Goal: Information Seeking & Learning: Learn about a topic

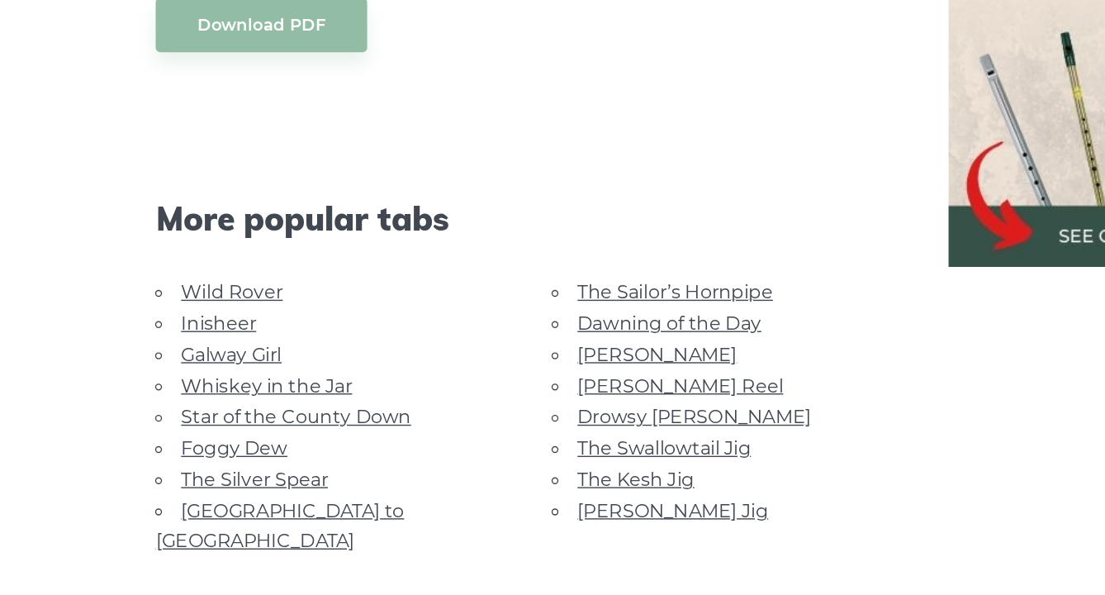
scroll to position [1461, 0]
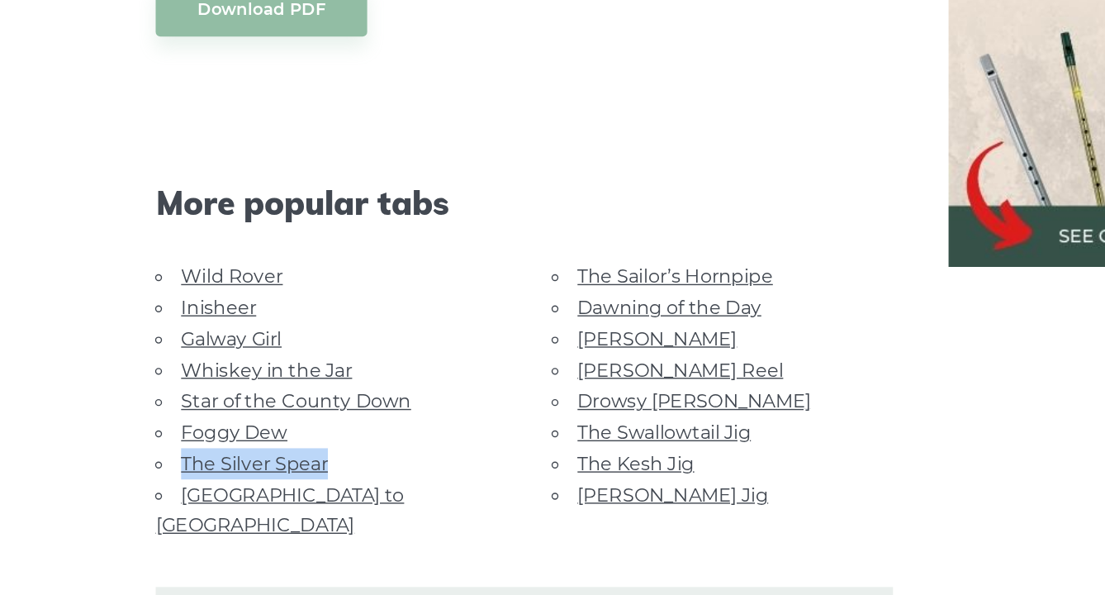
click at [178, 471] on link "Foggy Dew" at bounding box center [183, 479] width 76 height 16
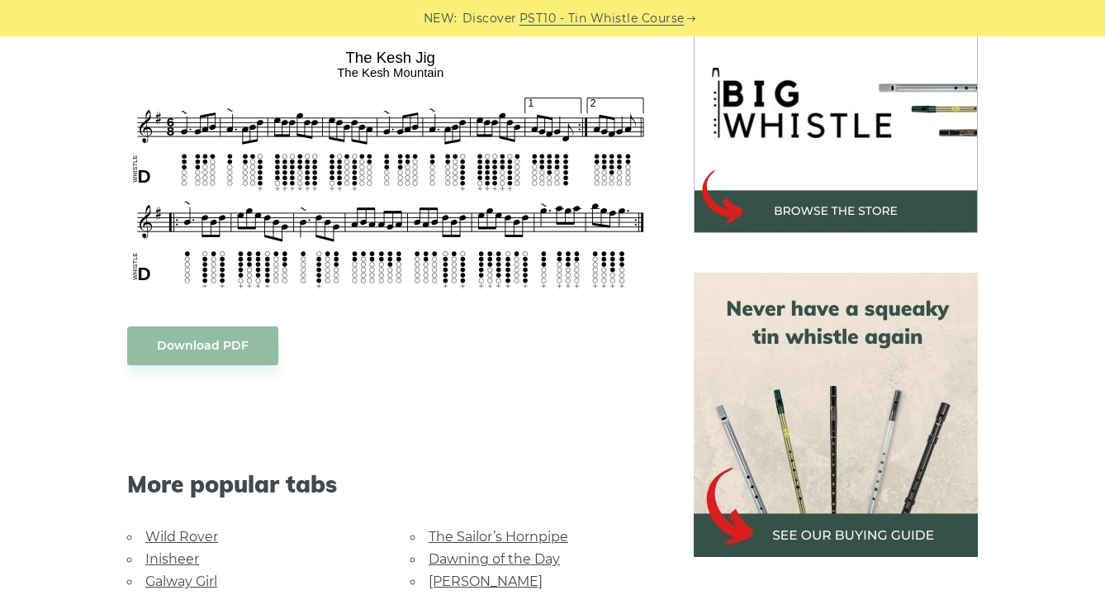
scroll to position [320, 0]
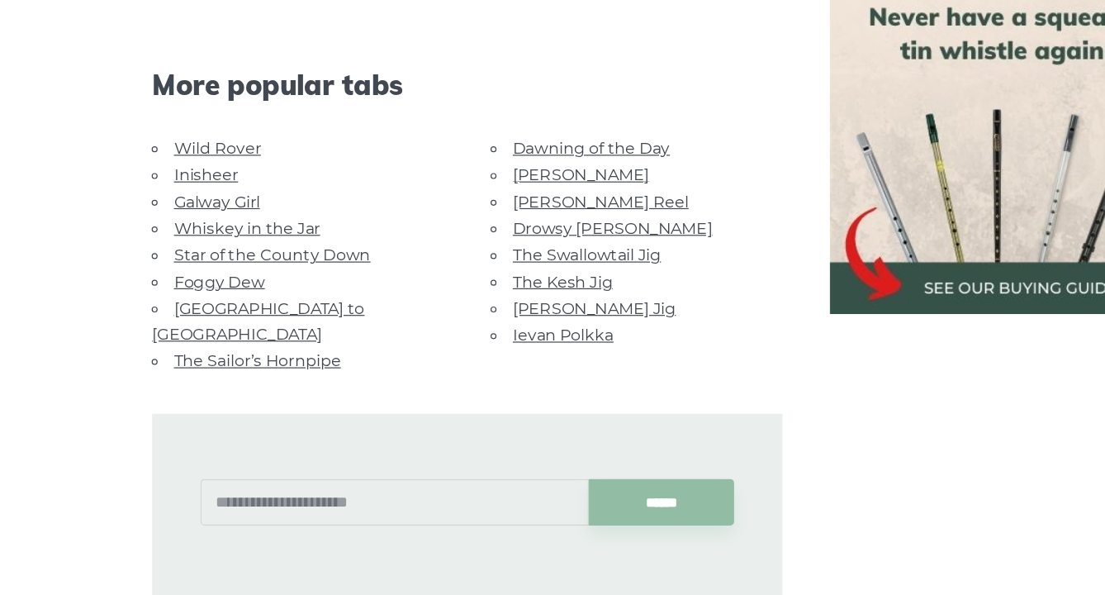
scroll to position [1056, 0]
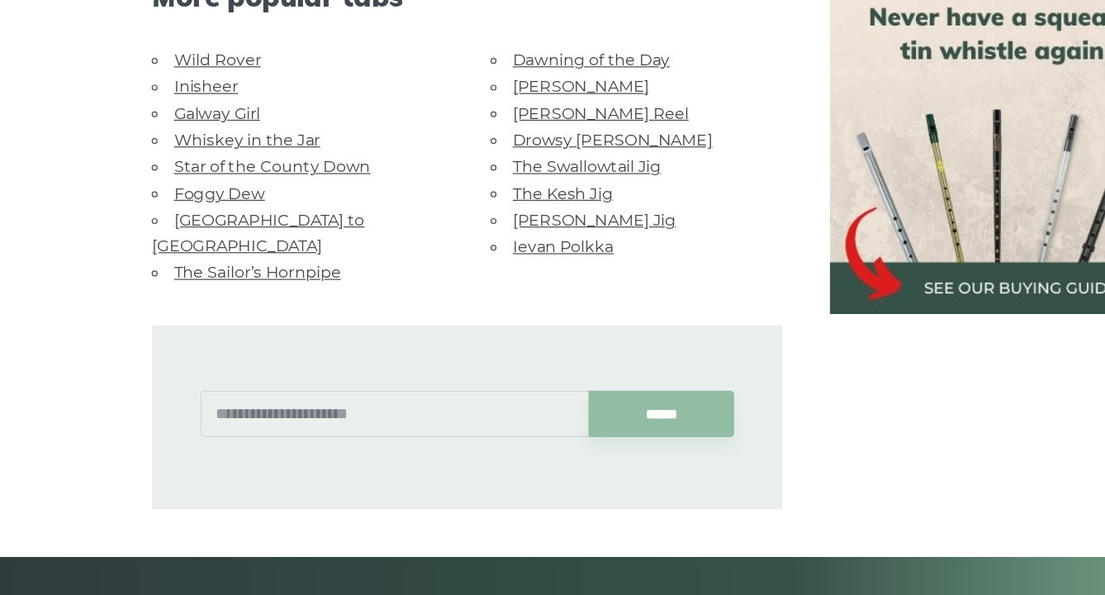
click at [456, 296] on link "Ievan Polkka" at bounding box center [471, 304] width 84 height 16
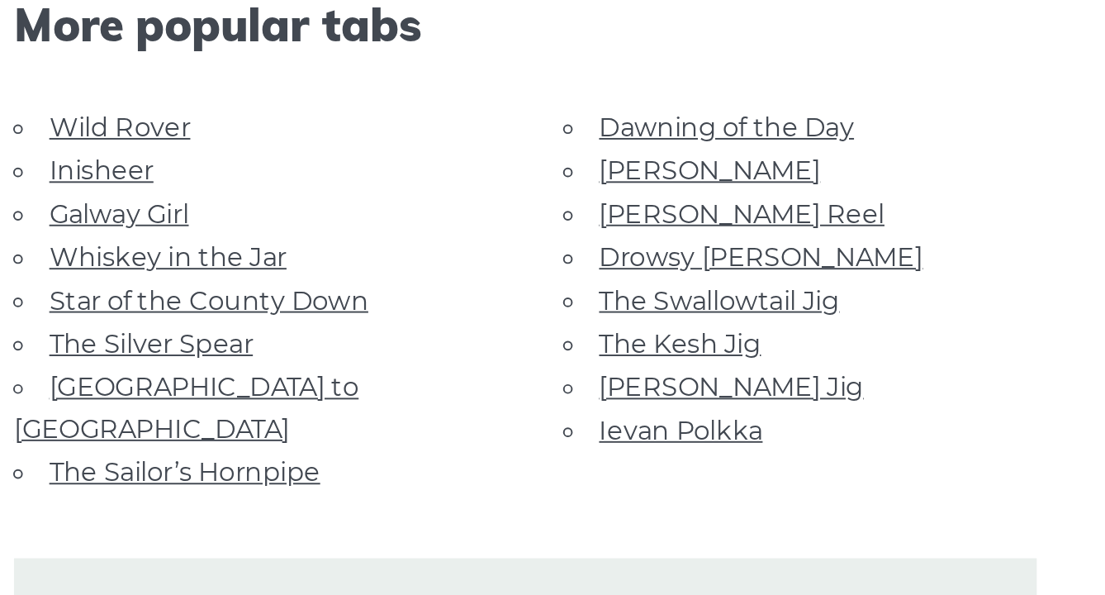
scroll to position [1008, 0]
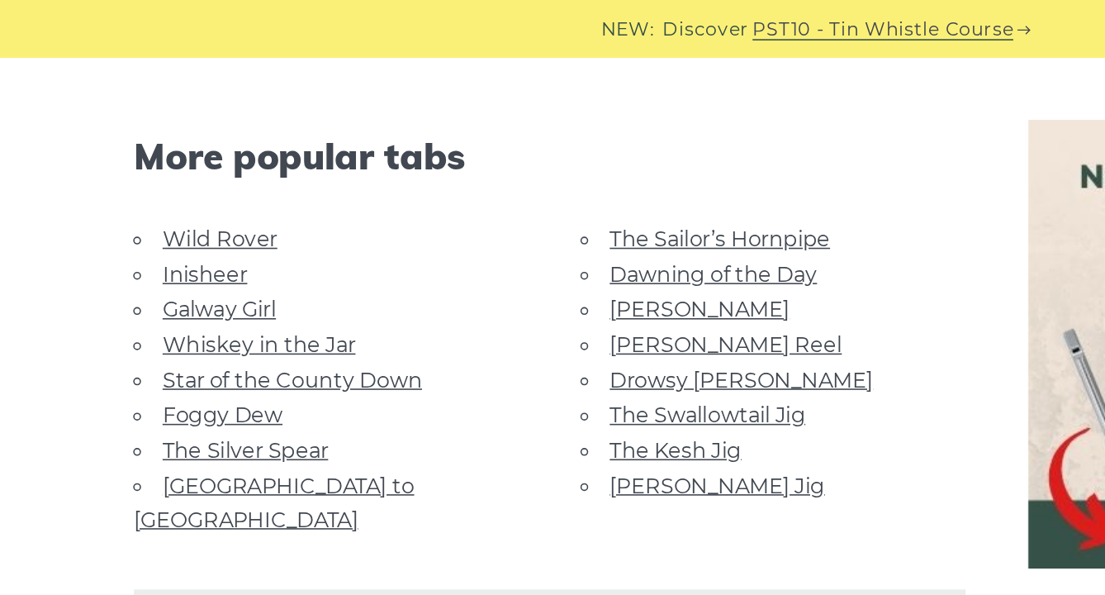
scroll to position [3984, 0]
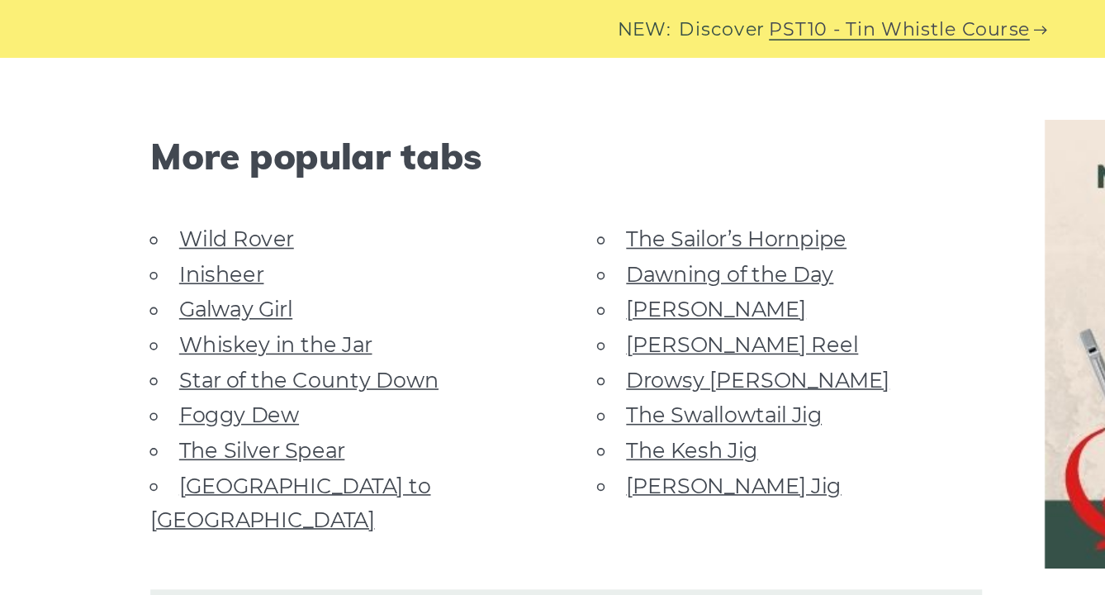
click at [429, 188] on link "[PERSON_NAME]" at bounding box center [486, 196] width 114 height 16
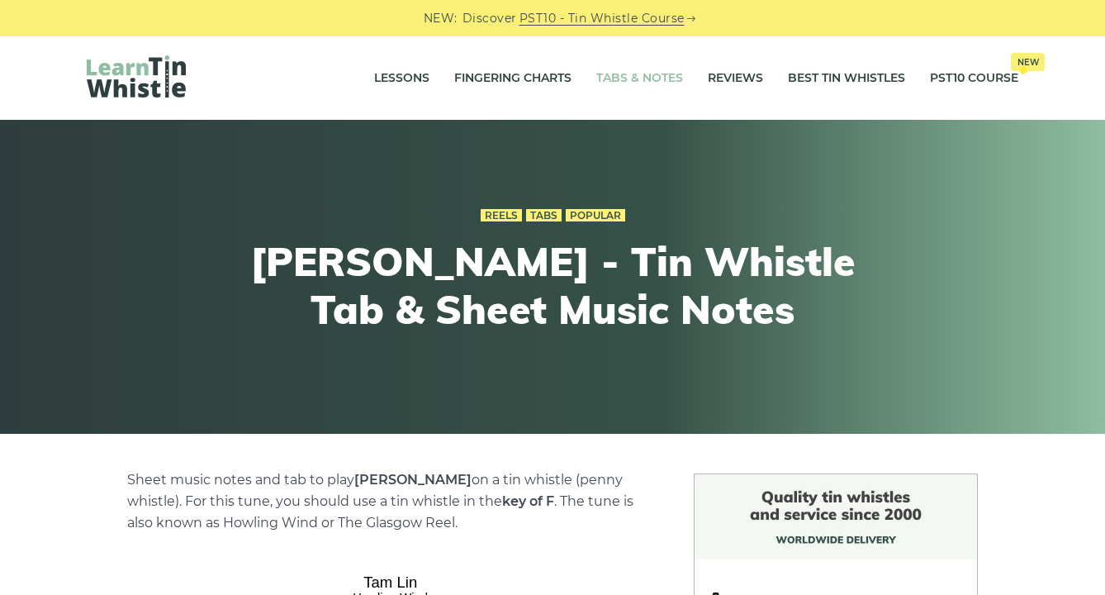
click at [617, 73] on link "Tabs & Notes" at bounding box center [639, 78] width 87 height 41
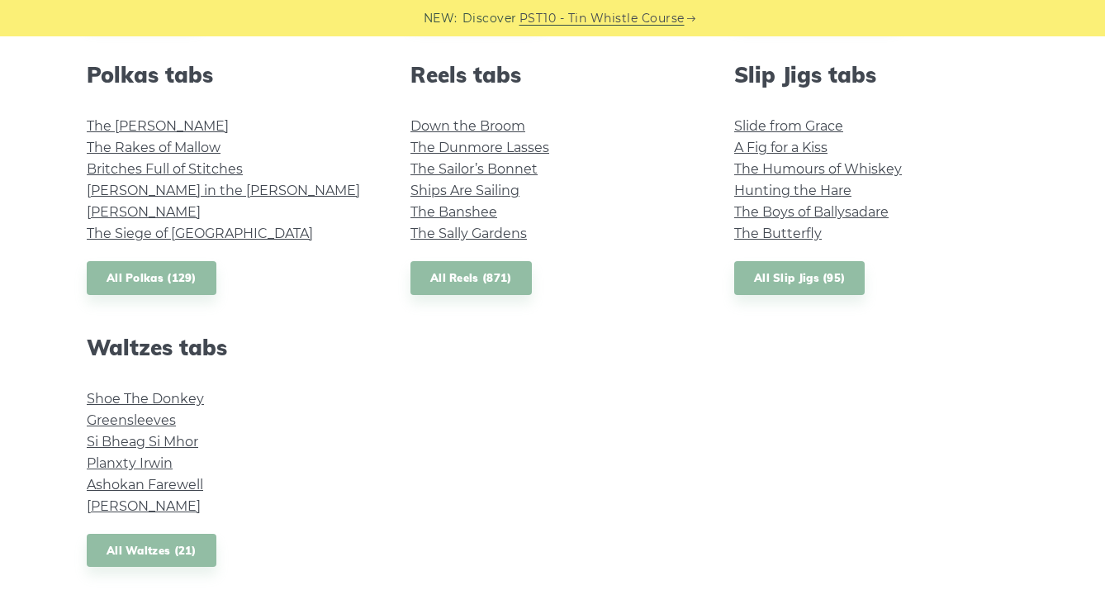
scroll to position [1072, 0]
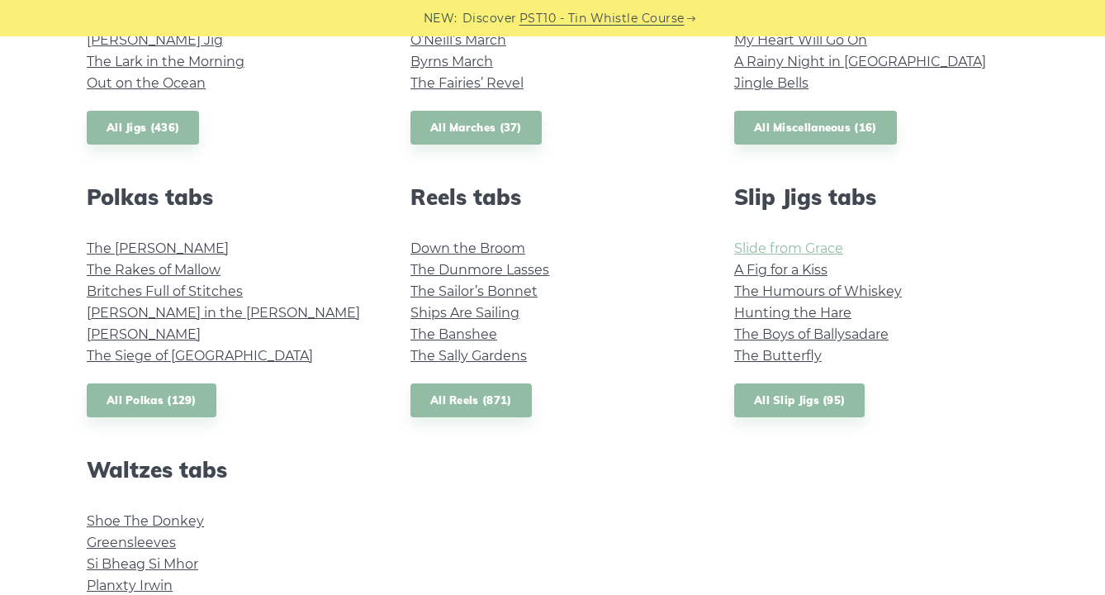
click at [798, 247] on link "Slide from Grace" at bounding box center [788, 248] width 109 height 16
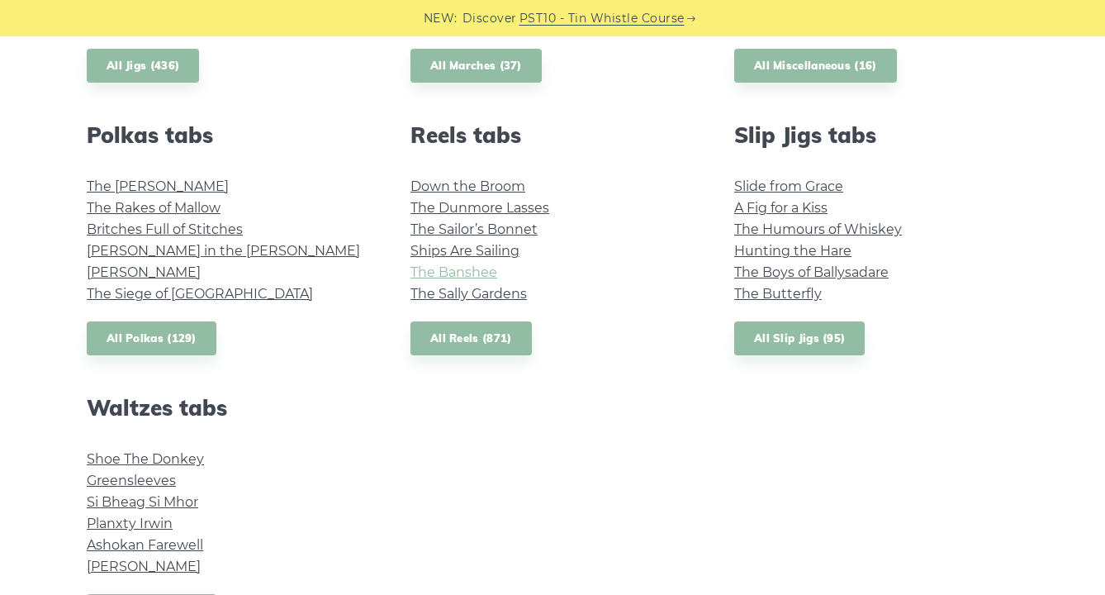
scroll to position [1137, 0]
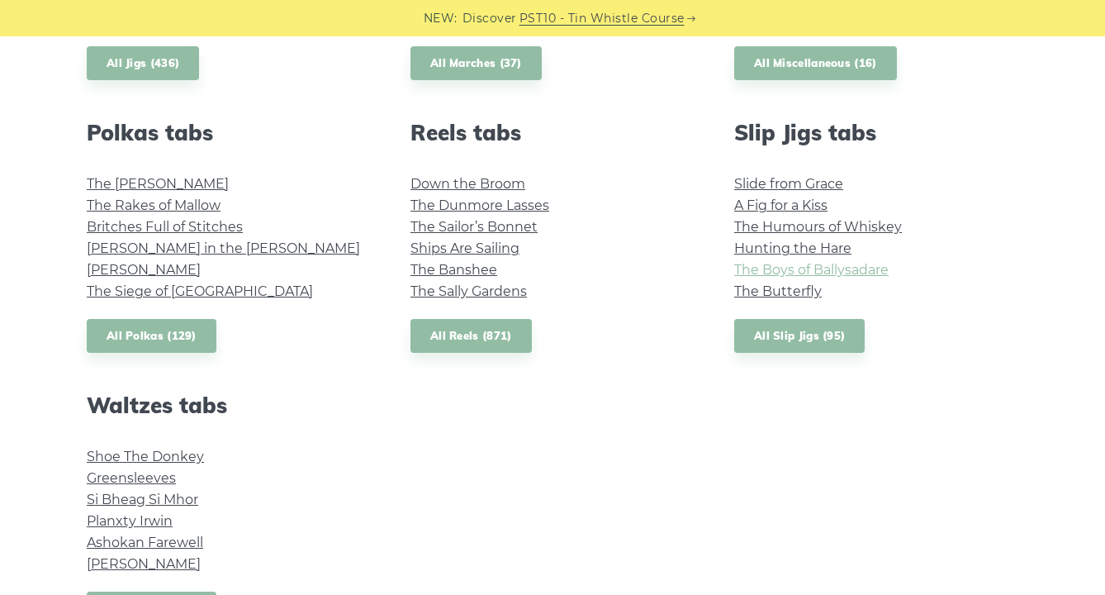
click at [833, 267] on link "The Boys of Ballysadare" at bounding box center [811, 270] width 154 height 16
click at [776, 269] on link "The Boys of Ballysadare" at bounding box center [811, 270] width 154 height 16
click at [786, 229] on link "The Humours of Whiskey" at bounding box center [818, 227] width 168 height 16
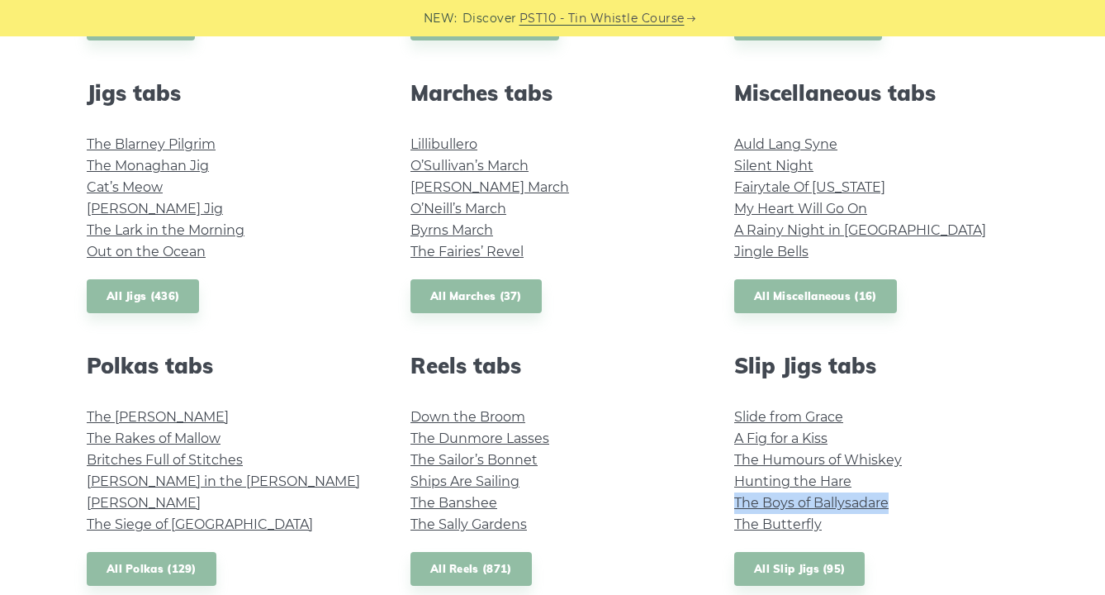
scroll to position [860, 0]
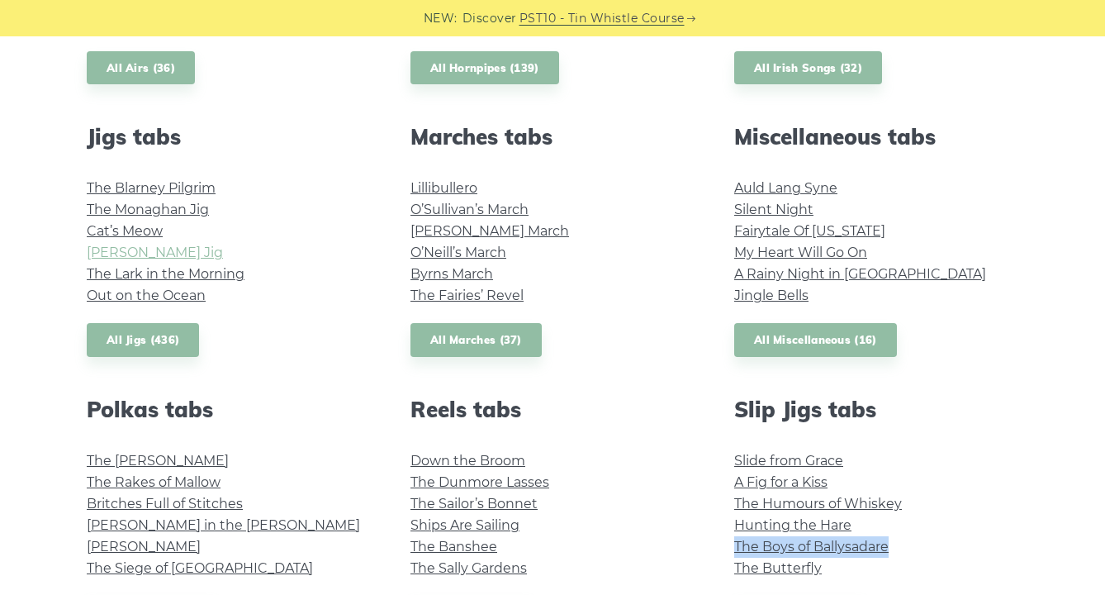
click at [154, 252] on link "Fraher’s Jig" at bounding box center [155, 253] width 136 height 16
click at [183, 190] on link "The Blarney Pilgrim" at bounding box center [151, 188] width 129 height 16
click at [113, 216] on li "The Monaghan Jig" at bounding box center [229, 209] width 284 height 21
click at [126, 229] on link "Cat’s Meow" at bounding box center [125, 231] width 76 height 16
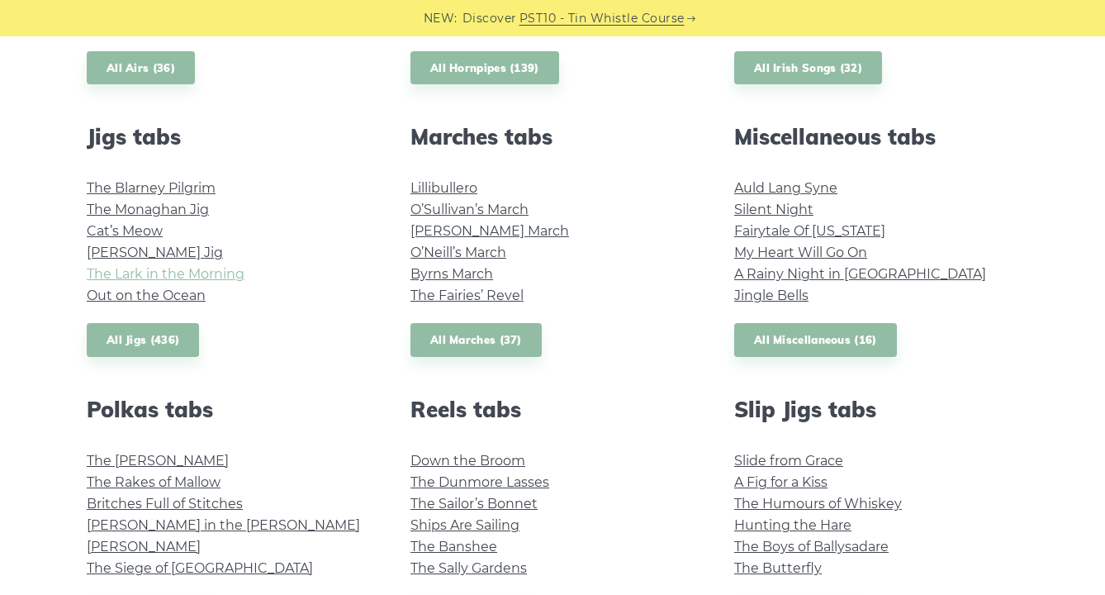
click at [173, 276] on link "The Lark in the Morning" at bounding box center [166, 274] width 158 height 16
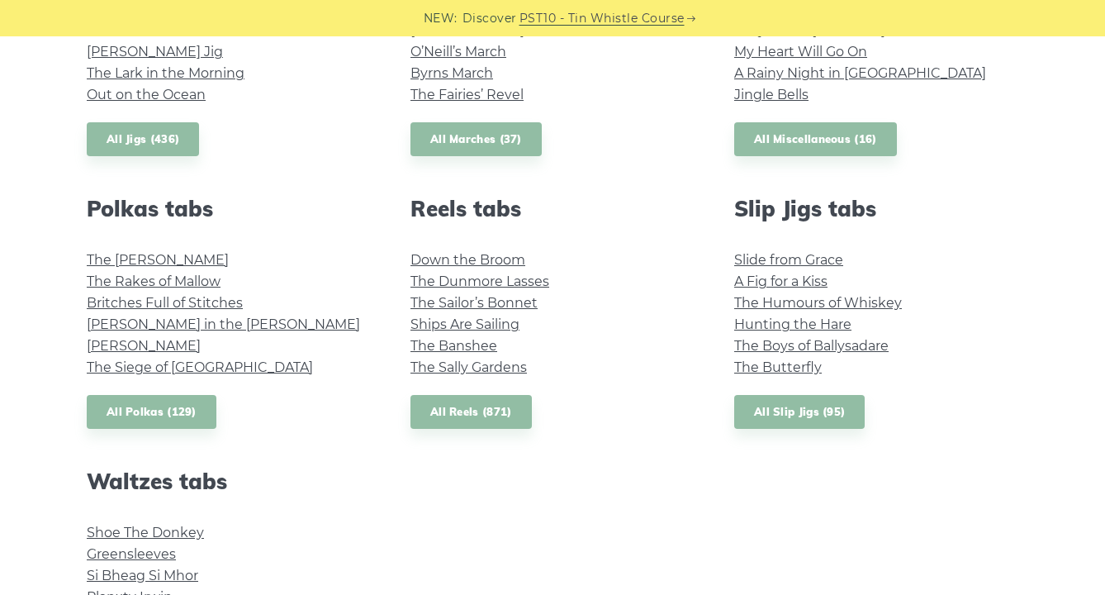
scroll to position [1042, 0]
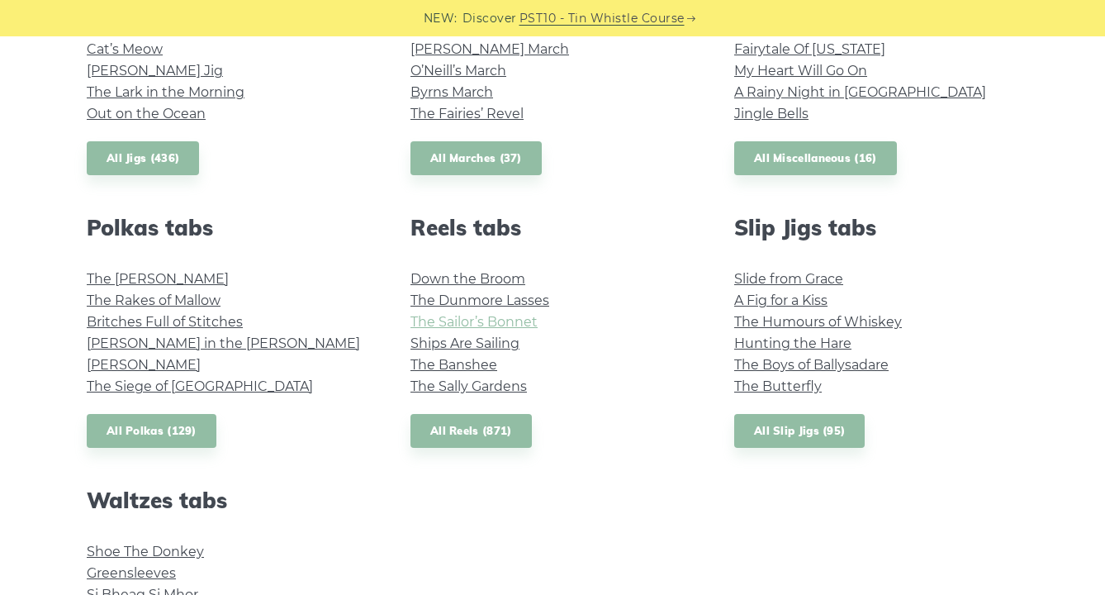
click at [463, 322] on link "The Sailor’s Bonnet" at bounding box center [474, 322] width 127 height 16
click at [805, 436] on link "All Slip Jigs (95)" at bounding box center [799, 431] width 131 height 34
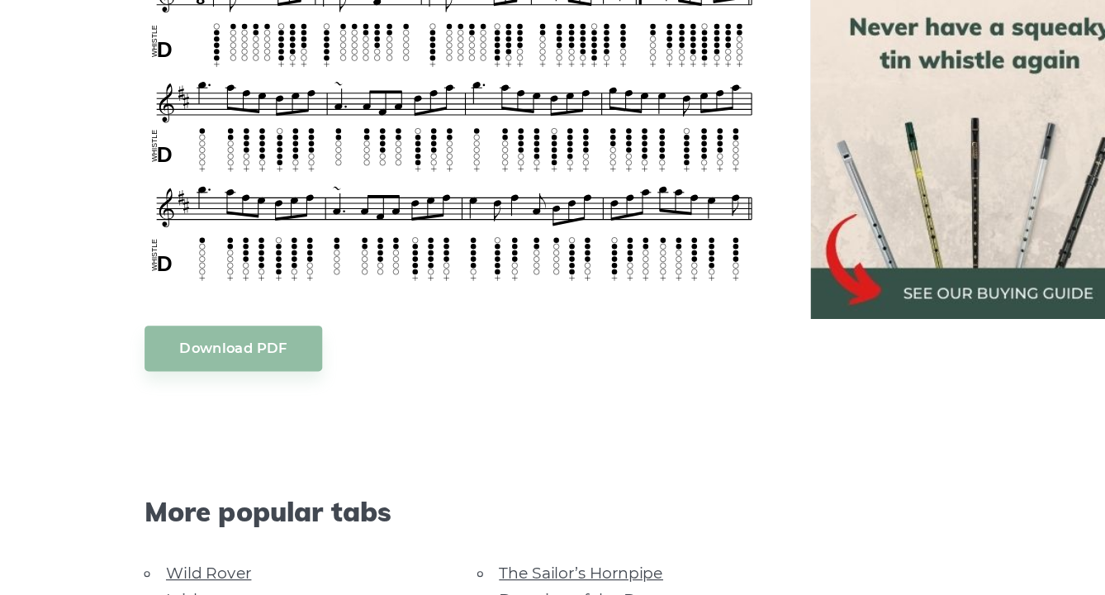
scroll to position [920, 0]
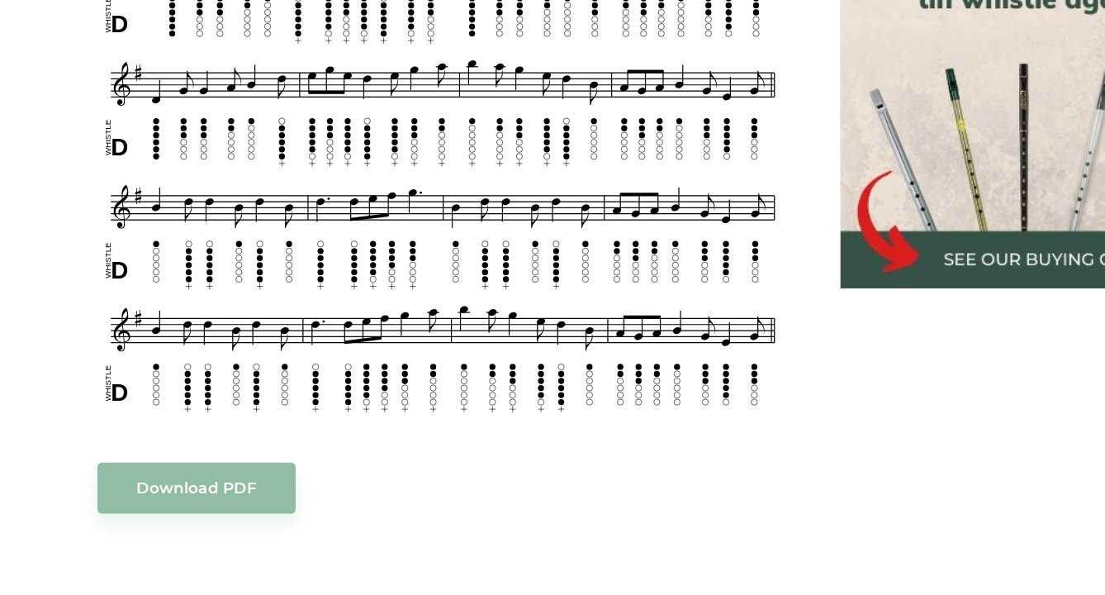
scroll to position [1171, 0]
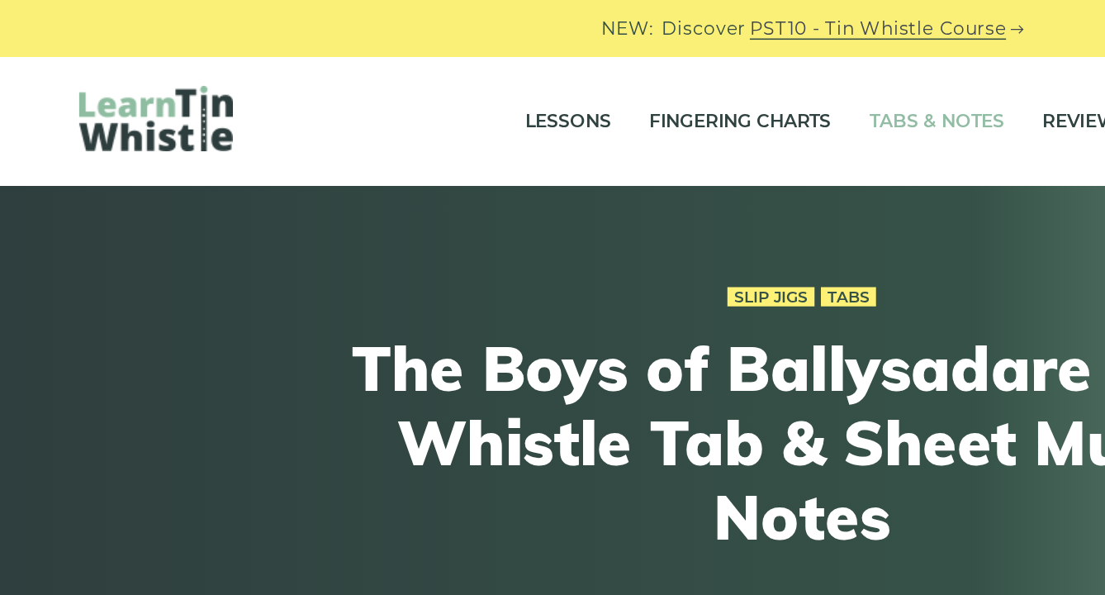
click at [596, 76] on link "Tabs & Notes" at bounding box center [639, 78] width 87 height 41
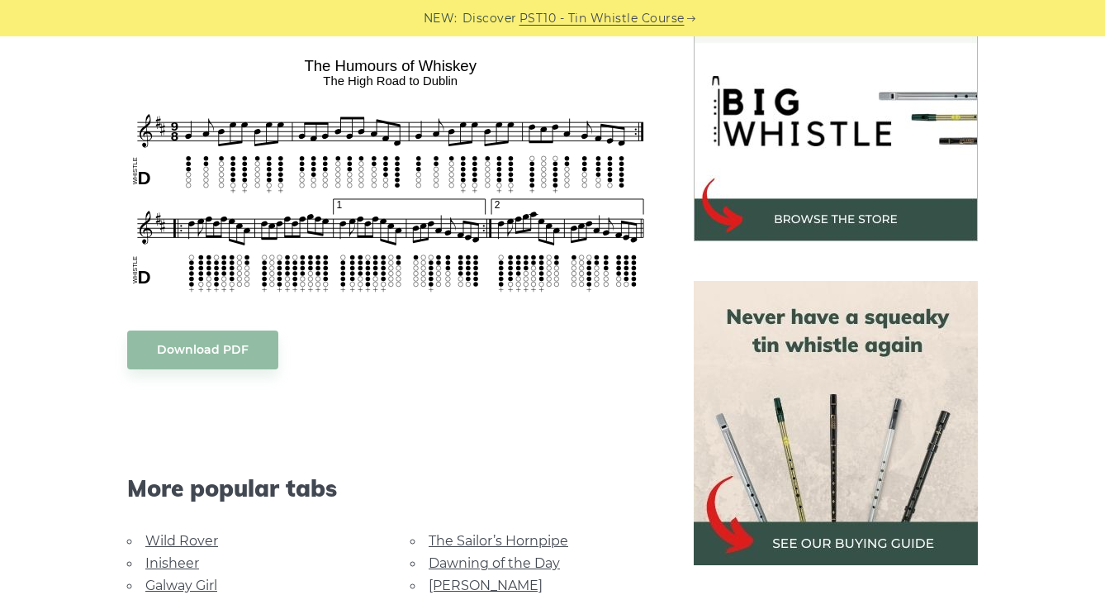
scroll to position [364, 0]
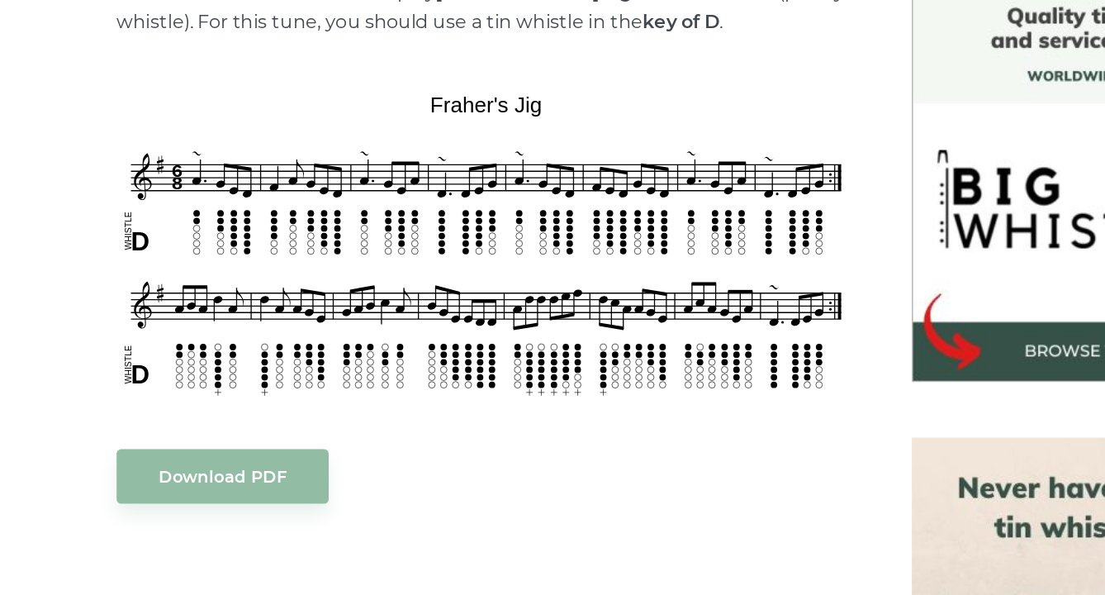
scroll to position [292, 0]
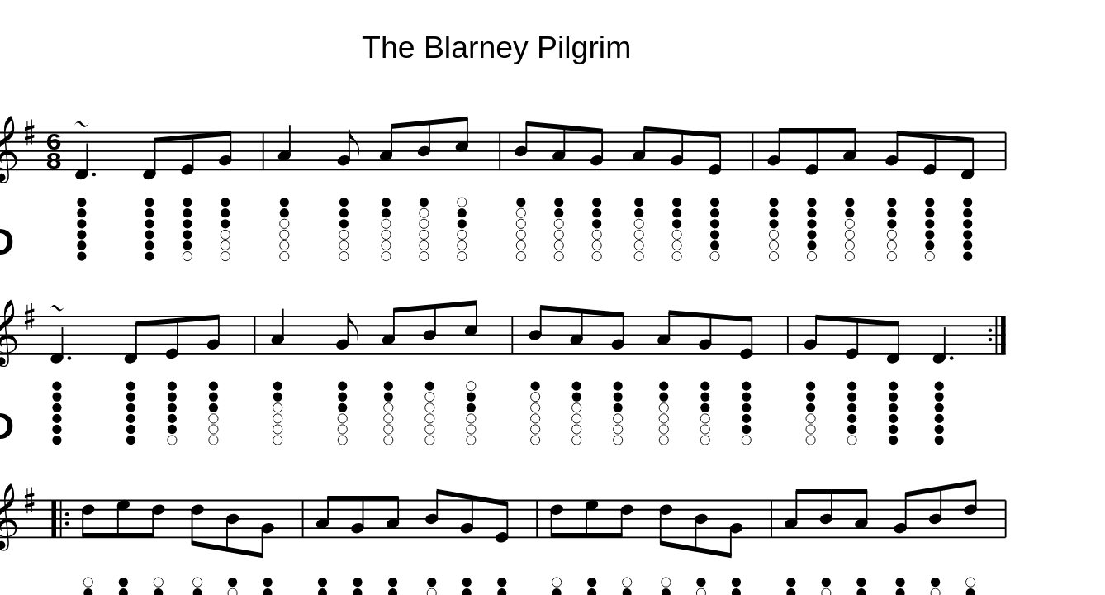
scroll to position [239, 0]
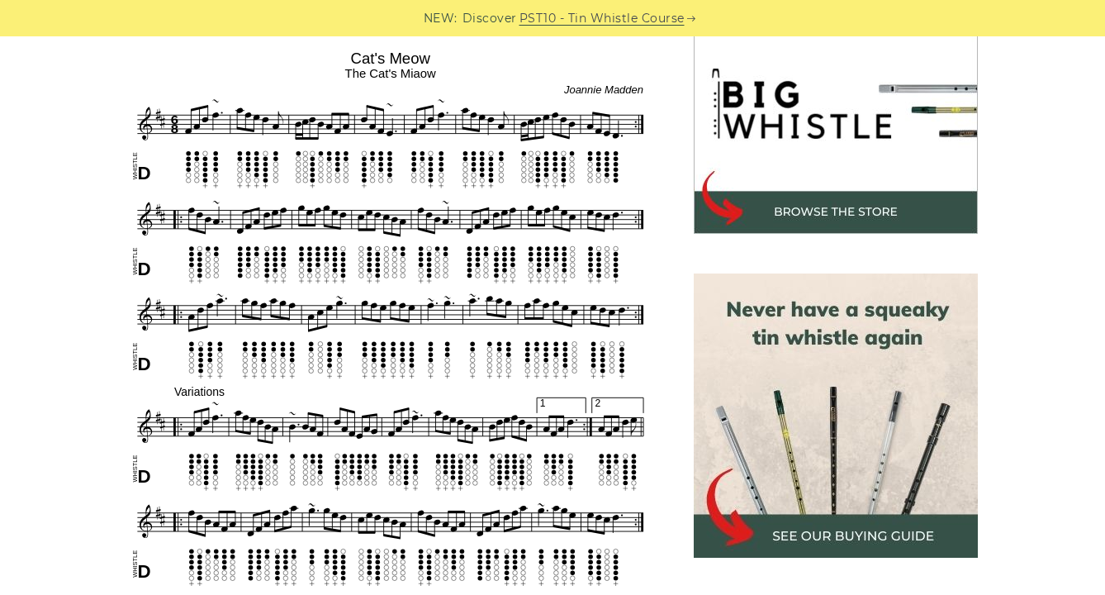
scroll to position [405, 0]
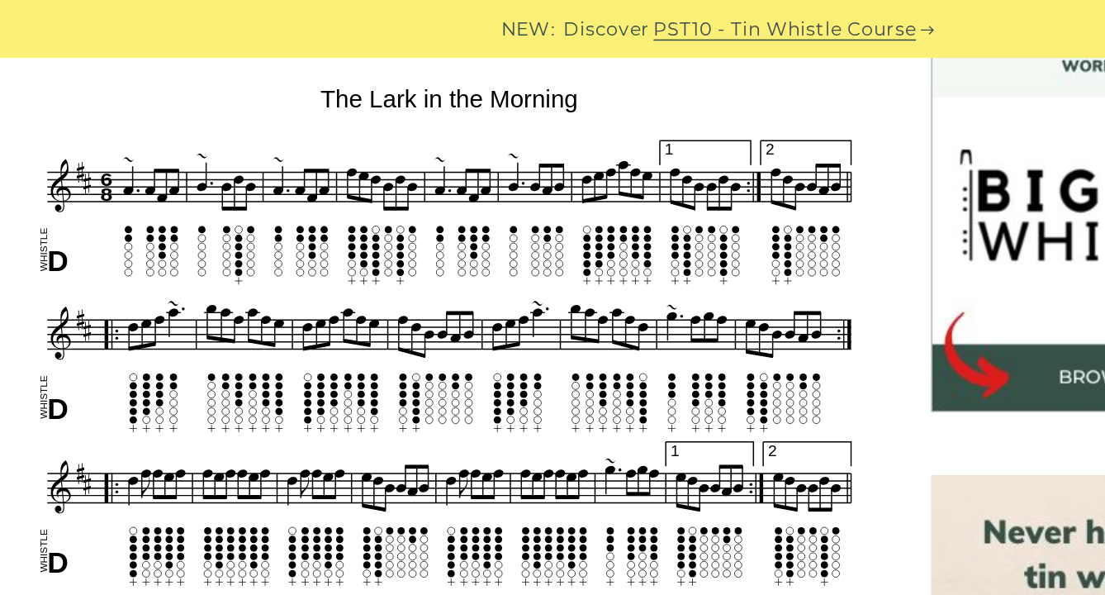
scroll to position [435, 0]
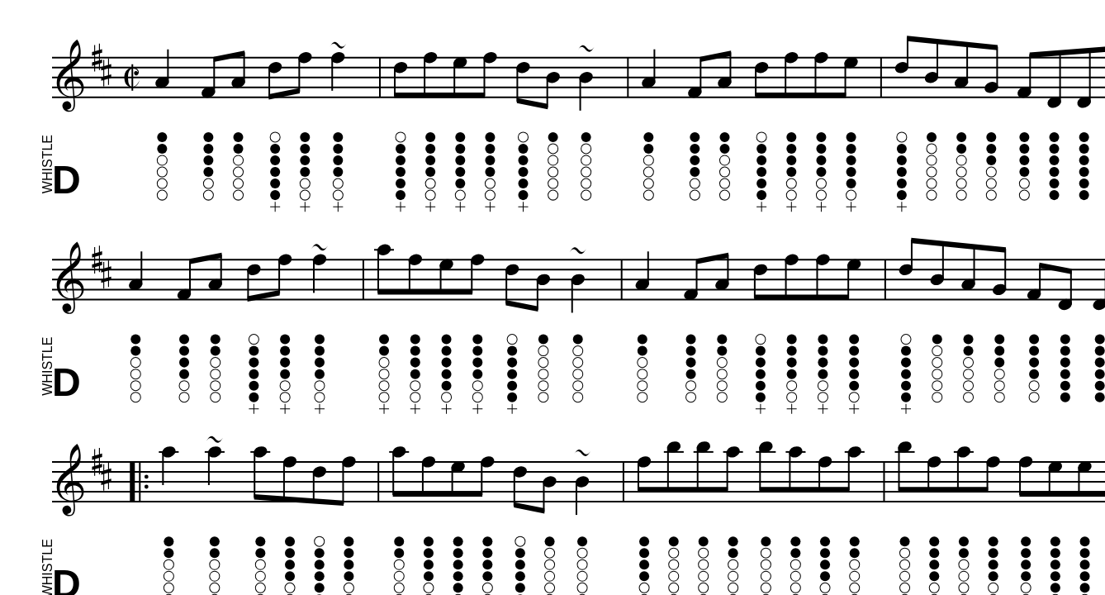
scroll to position [258, 0]
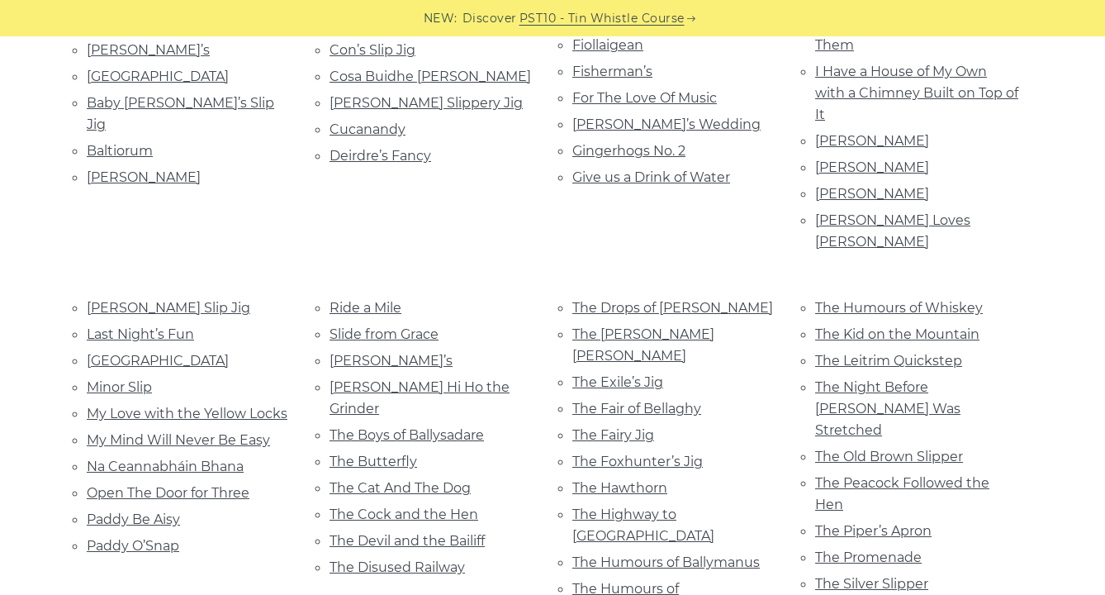
scroll to position [568, 0]
click at [211, 299] on link "[PERSON_NAME] Slip Jig" at bounding box center [169, 307] width 164 height 16
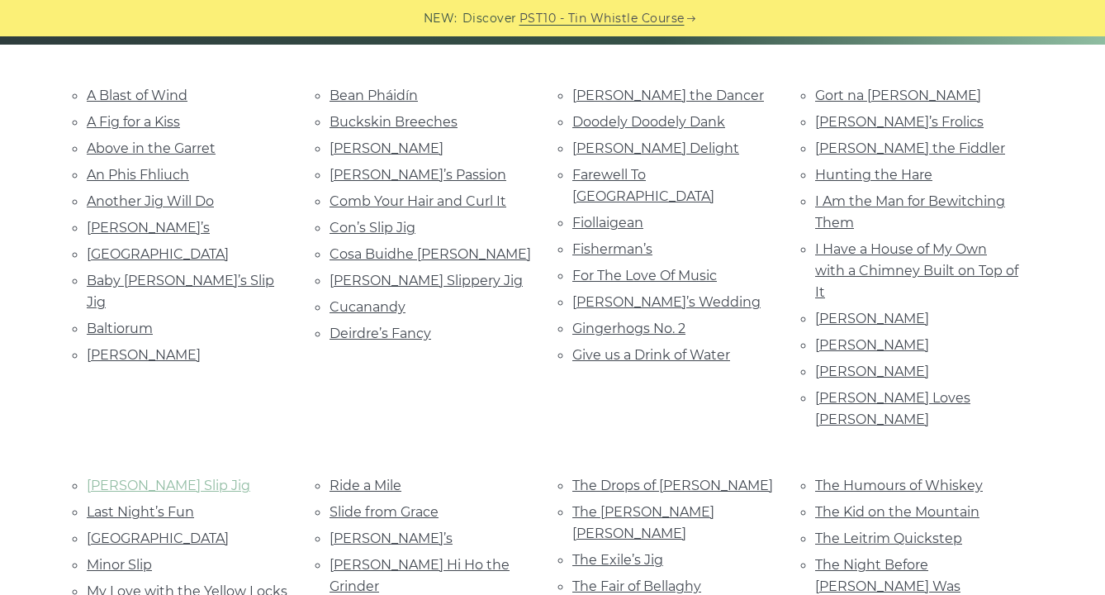
scroll to position [386, 0]
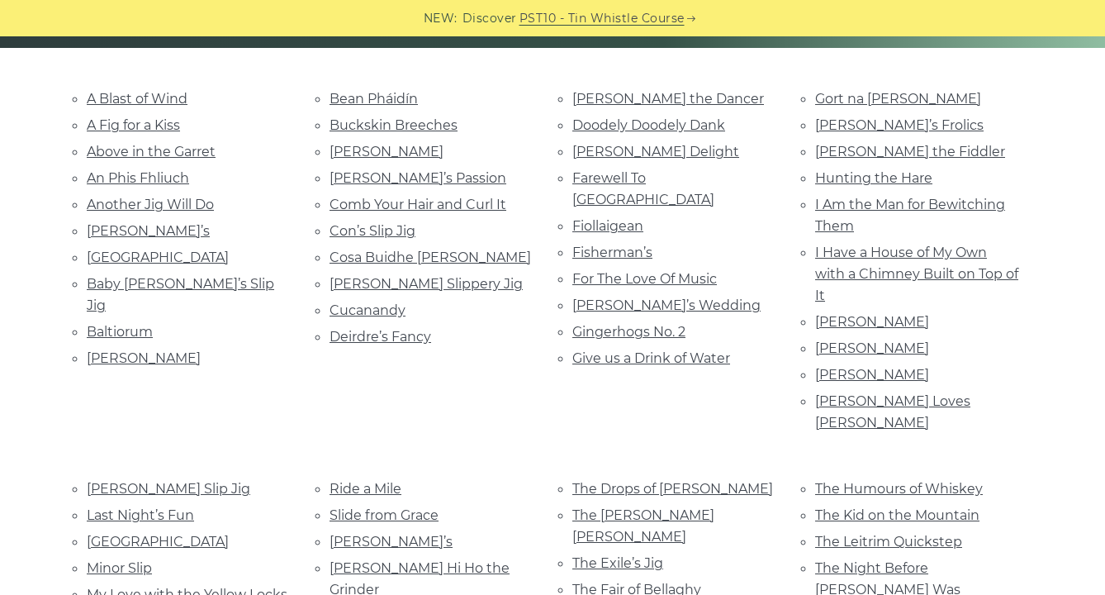
click at [129, 235] on li "Aodhan’s" at bounding box center [188, 231] width 203 height 22
click at [125, 226] on link "Aodhan’s" at bounding box center [148, 231] width 123 height 16
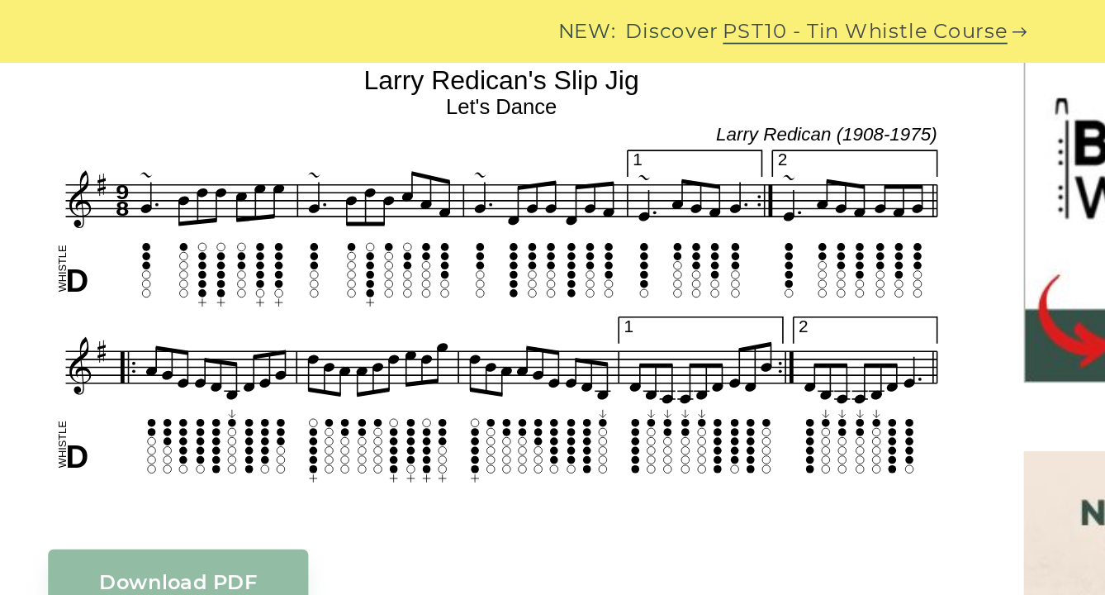
scroll to position [534, 0]
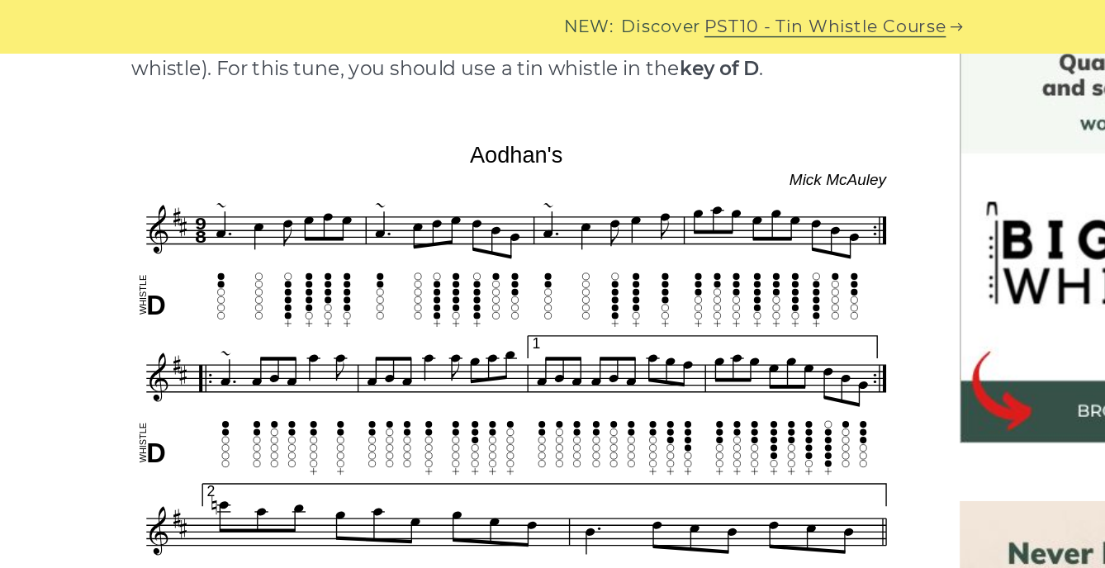
scroll to position [449, 0]
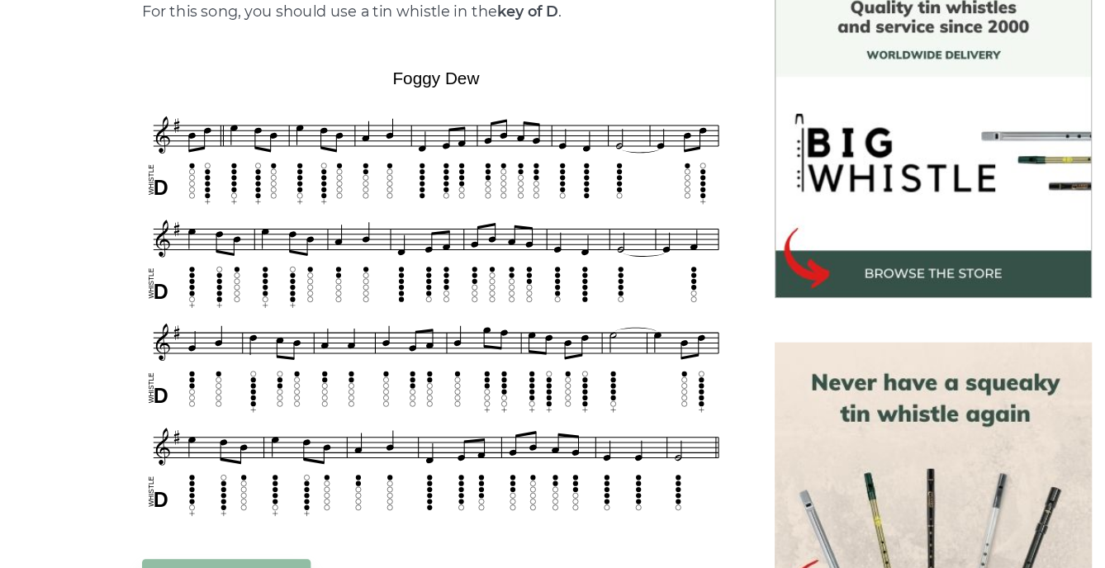
scroll to position [456, 0]
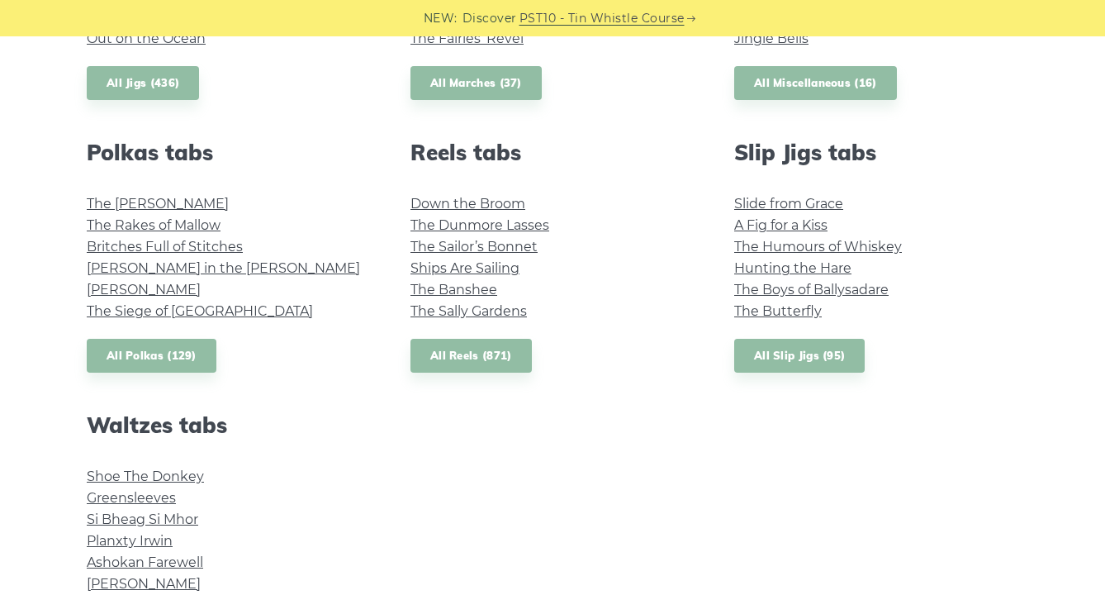
scroll to position [1113, 0]
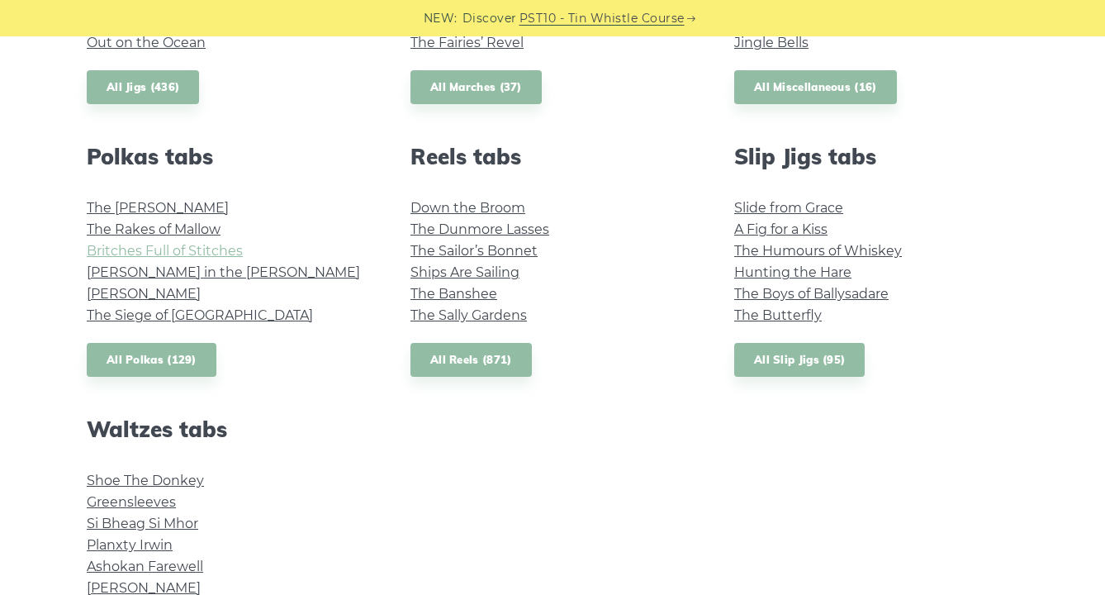
click at [229, 251] on link "Britches Full of Stitches" at bounding box center [165, 251] width 156 height 16
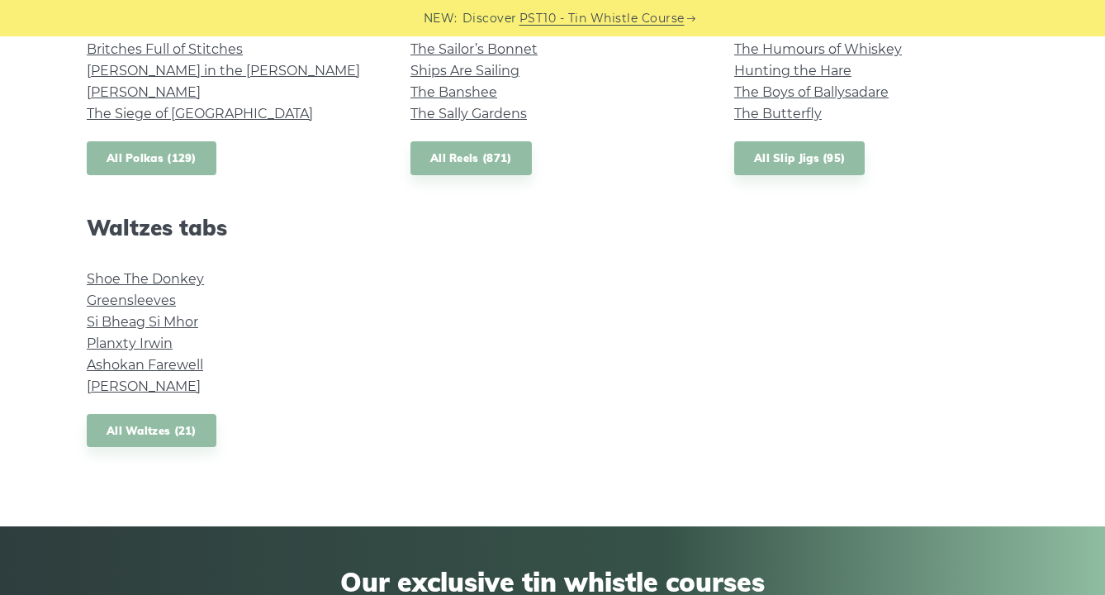
scroll to position [1320, 0]
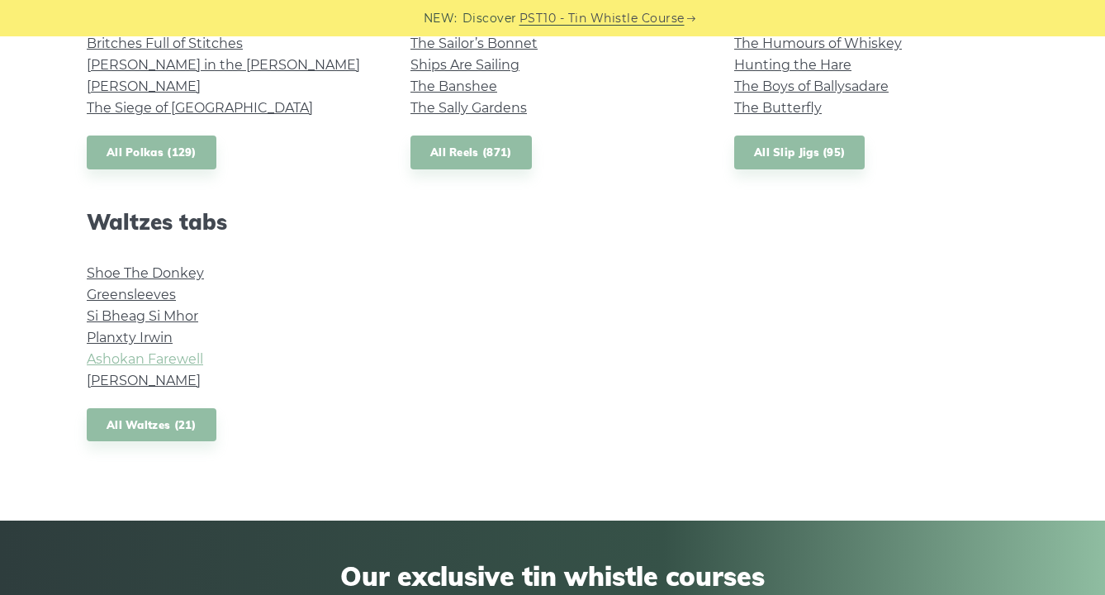
click at [185, 356] on link "Ashokan Farewell" at bounding box center [145, 359] width 116 height 16
click at [192, 313] on link "Si­ Bheag Si­ Mhor" at bounding box center [143, 316] width 112 height 16
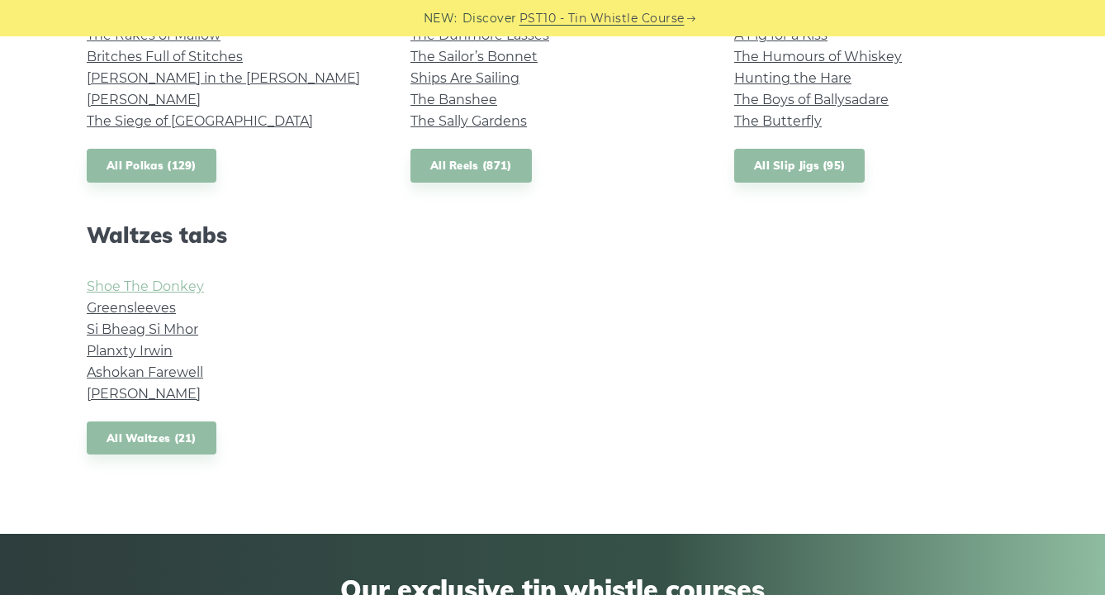
scroll to position [1306, 0]
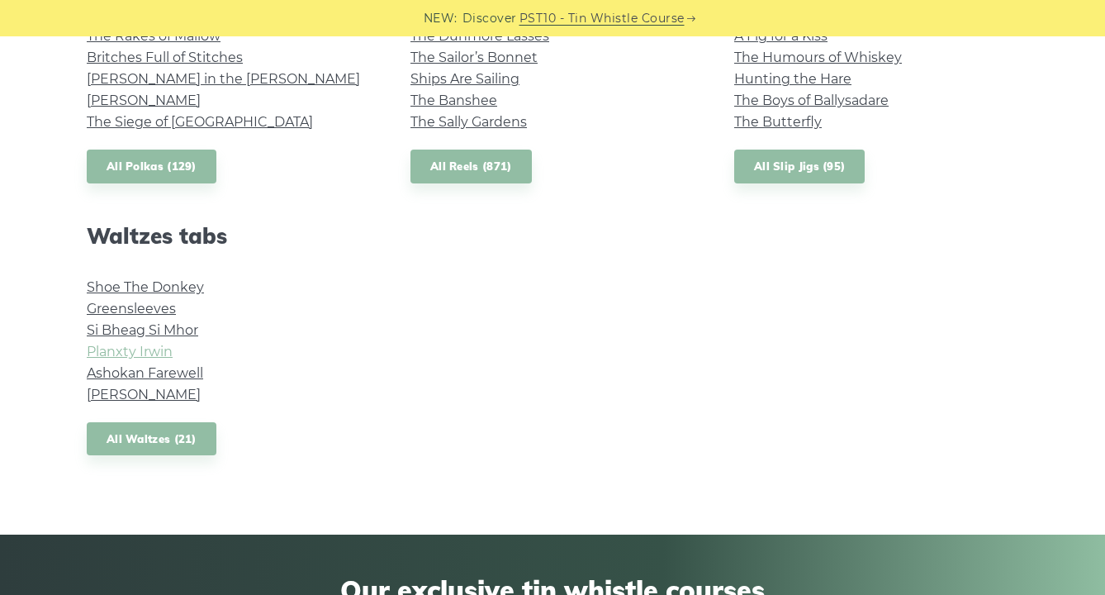
click at [163, 348] on link "Planxty Irwin" at bounding box center [130, 352] width 86 height 16
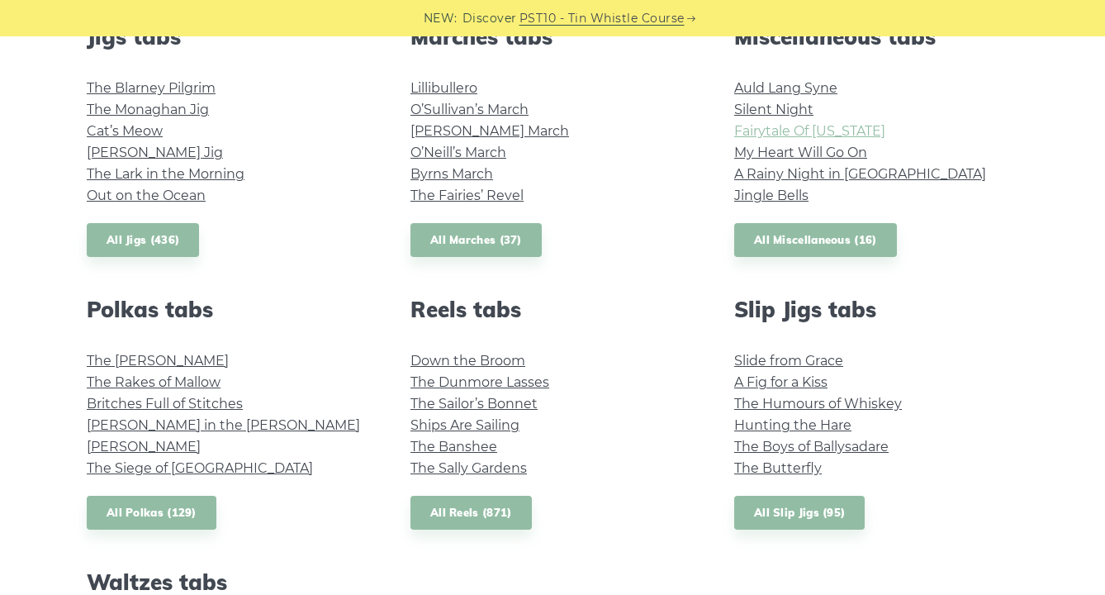
scroll to position [962, 0]
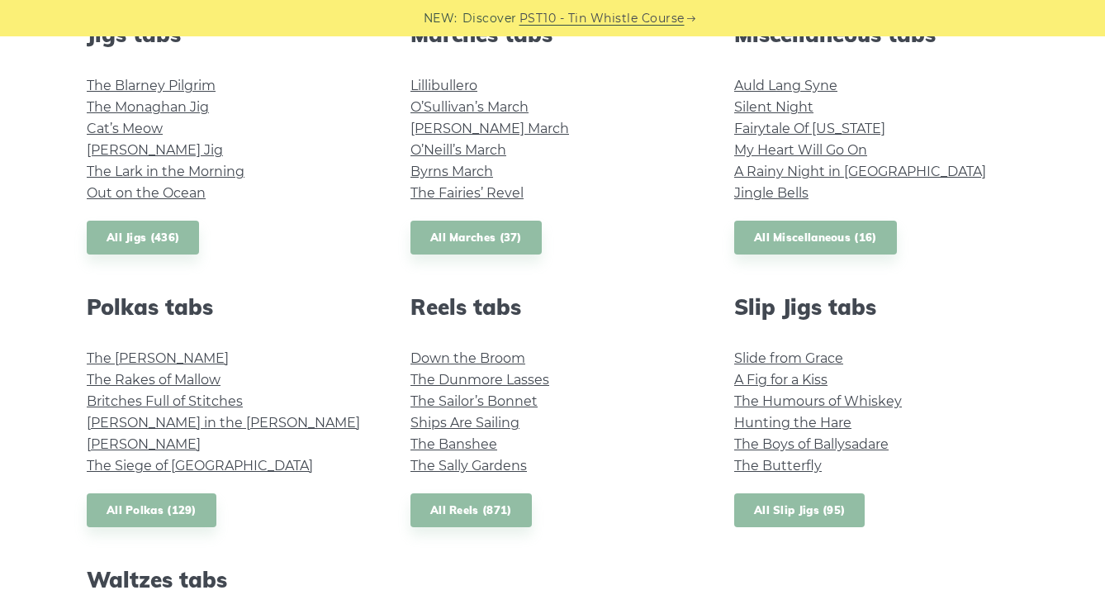
click at [823, 519] on link "All Slip Jigs (95)" at bounding box center [799, 510] width 131 height 34
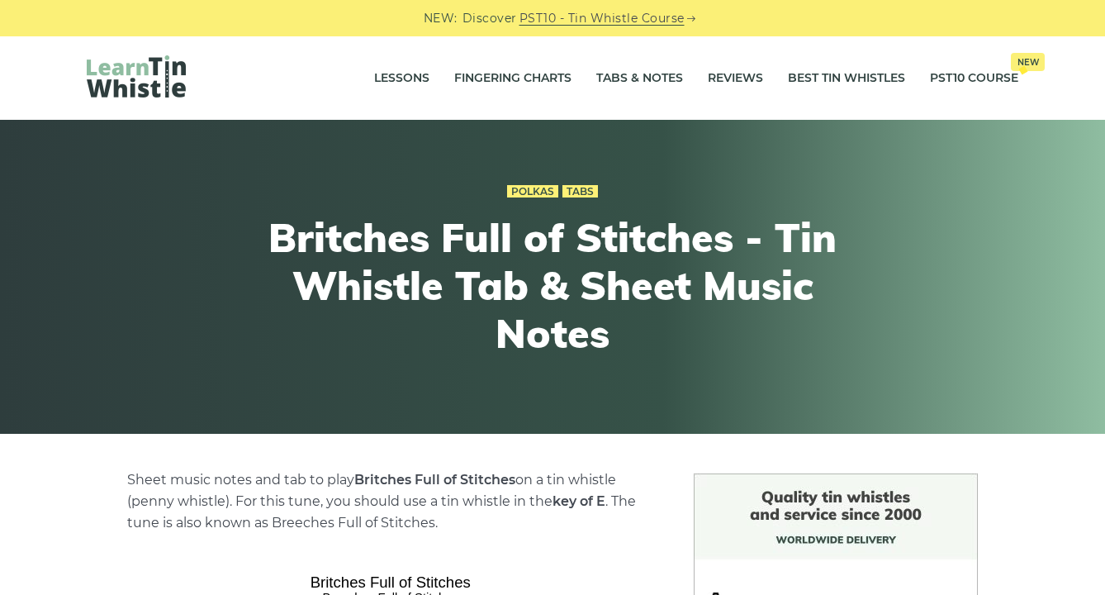
scroll to position [540, 0]
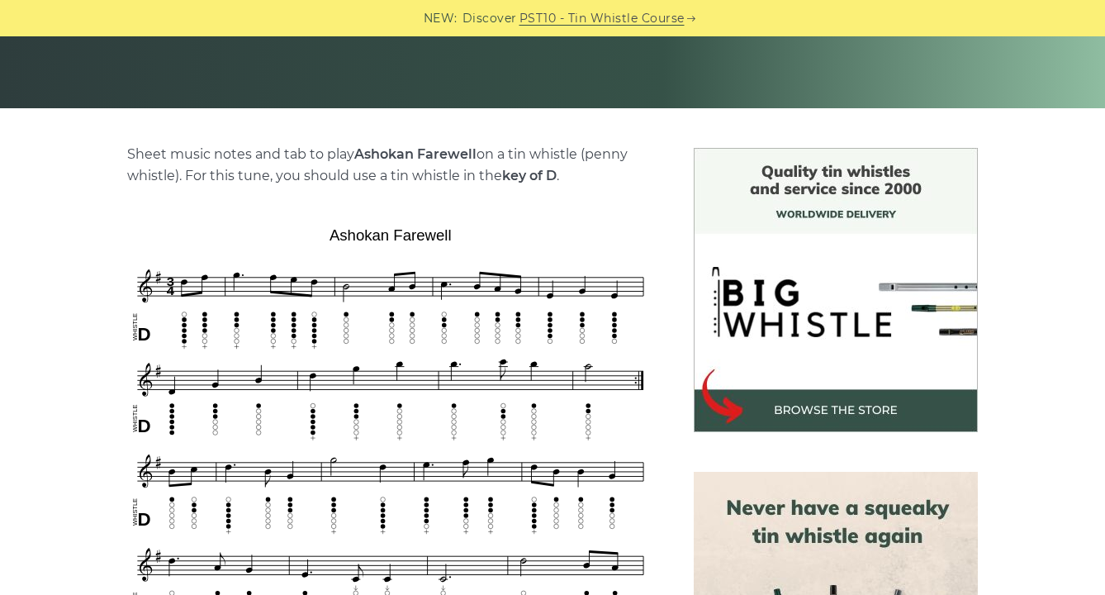
scroll to position [322, 0]
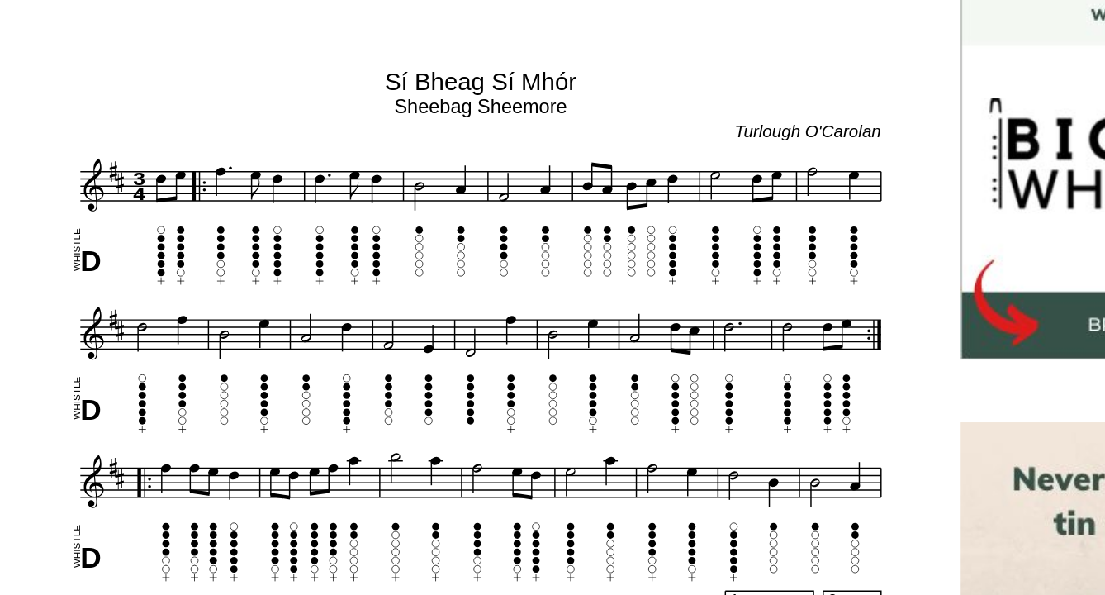
scroll to position [315, 0]
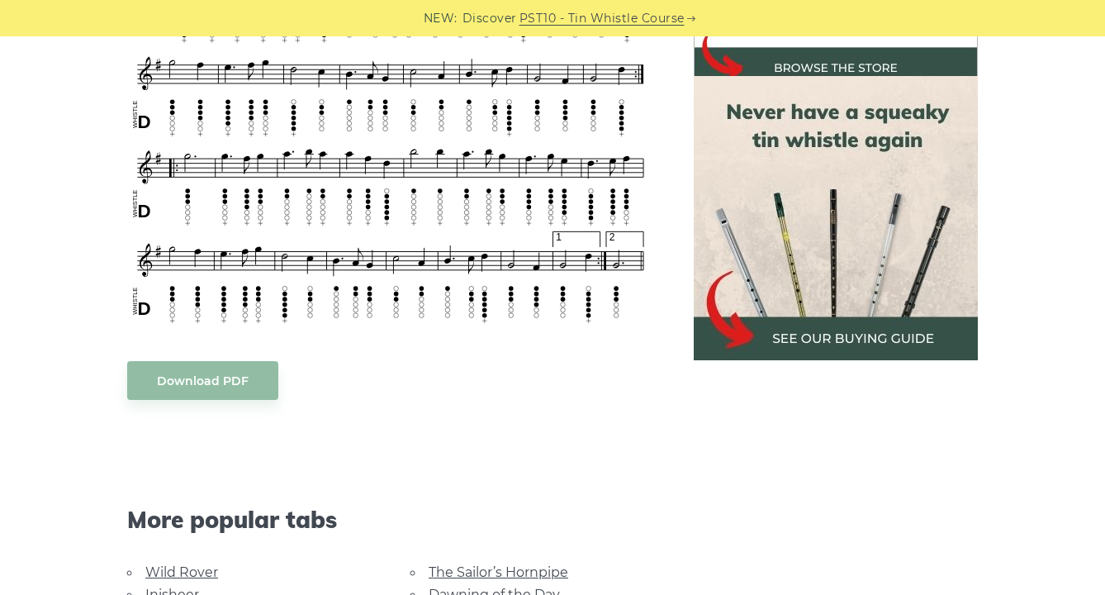
scroll to position [824, 0]
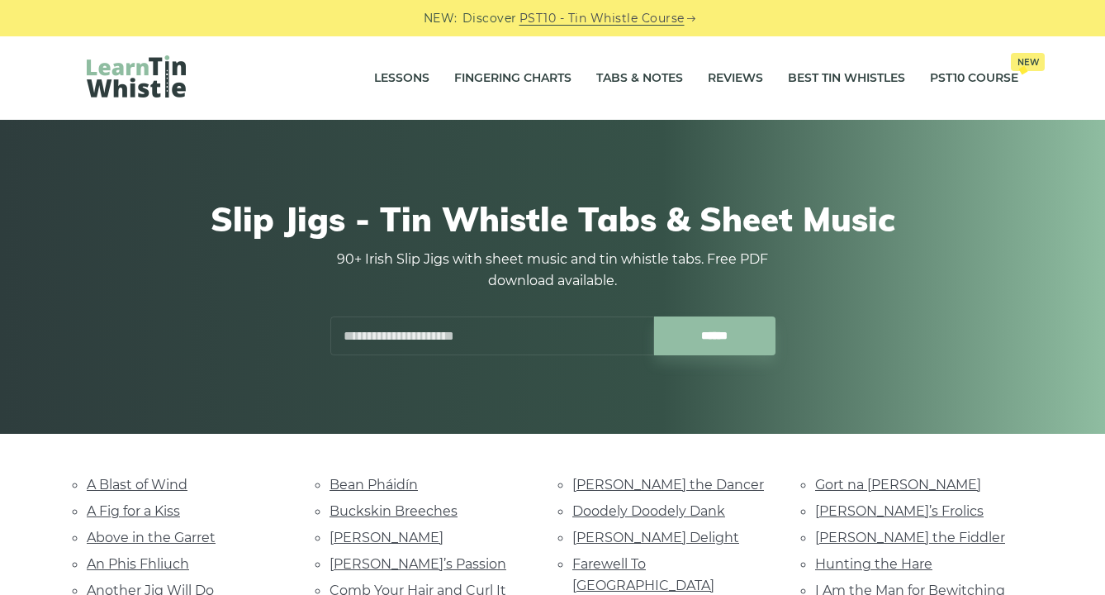
scroll to position [294, 0]
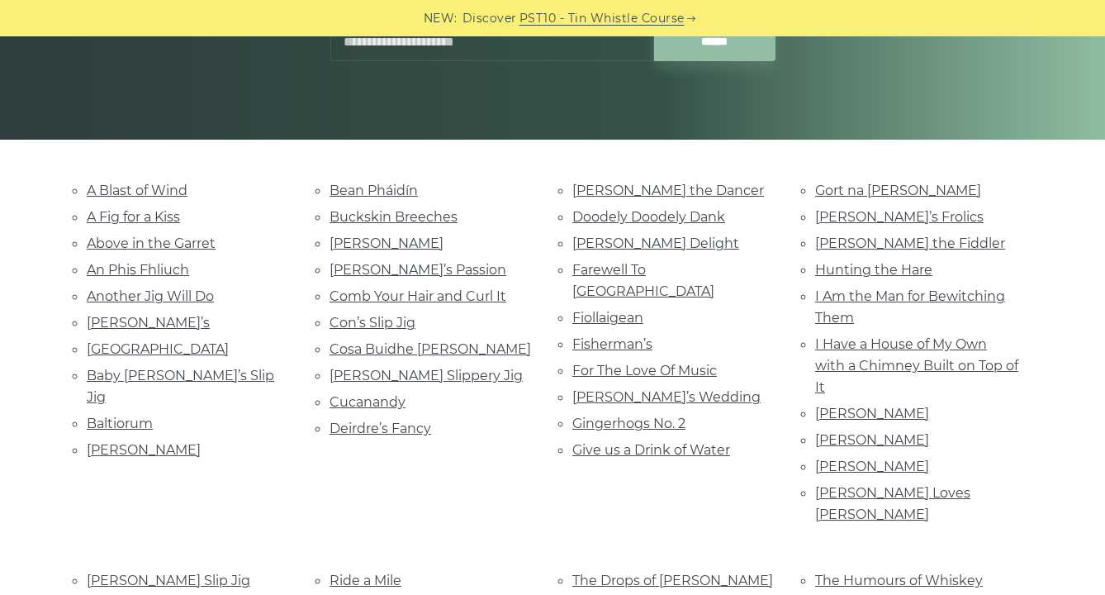
click at [653, 255] on ul "Dever the Dancer Doodely Doodely Dank Elizabeth Kelly’s Delight Farewell To Wha…" at bounding box center [673, 320] width 203 height 282
click at [648, 218] on link "Doodely Doodely Dank" at bounding box center [648, 217] width 153 height 16
click at [380, 270] on link "Chloe’s Passion" at bounding box center [418, 270] width 177 height 16
click at [890, 485] on link "Johnny Loves Molly" at bounding box center [892, 503] width 155 height 37
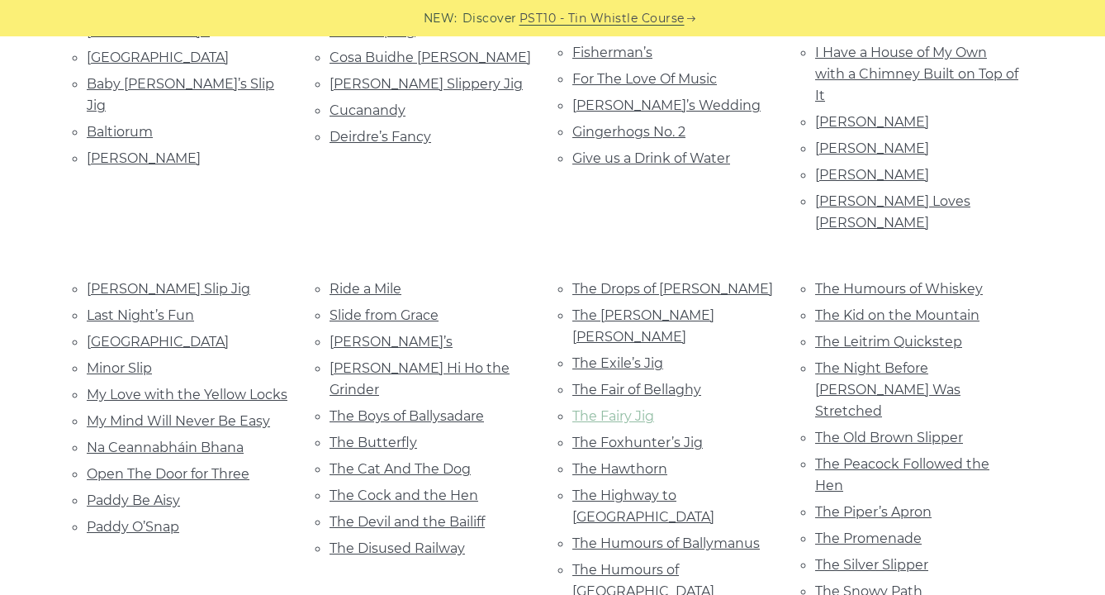
click at [634, 408] on link "The Fairy Jig" at bounding box center [613, 416] width 82 height 16
click at [240, 466] on link "Open The Door for Three" at bounding box center [168, 474] width 163 height 16
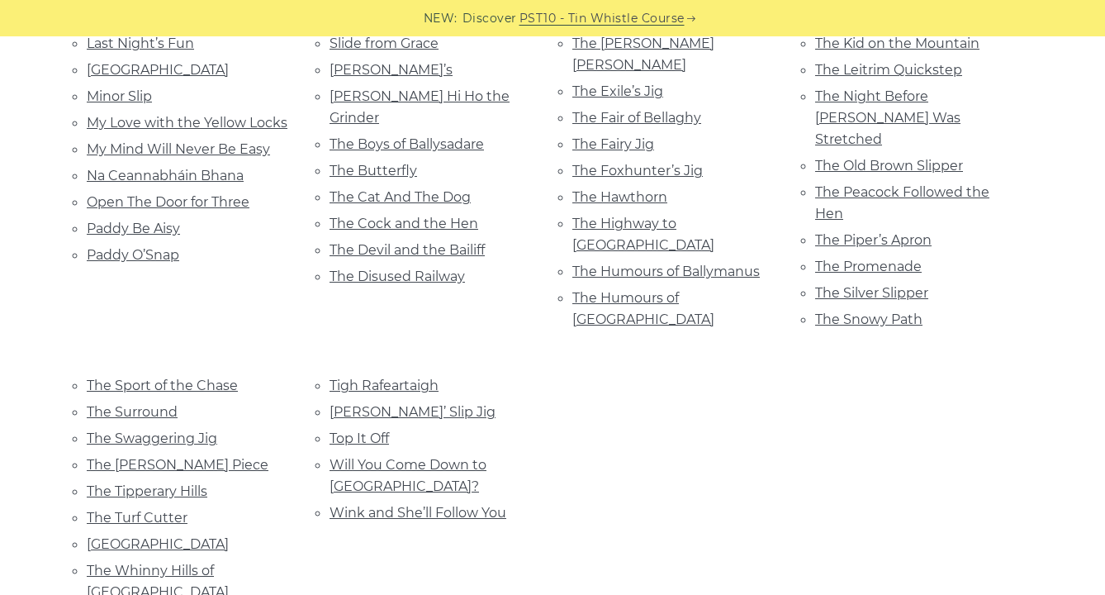
scroll to position [859, 0]
click at [837, 257] on link "The Promenade" at bounding box center [868, 265] width 107 height 16
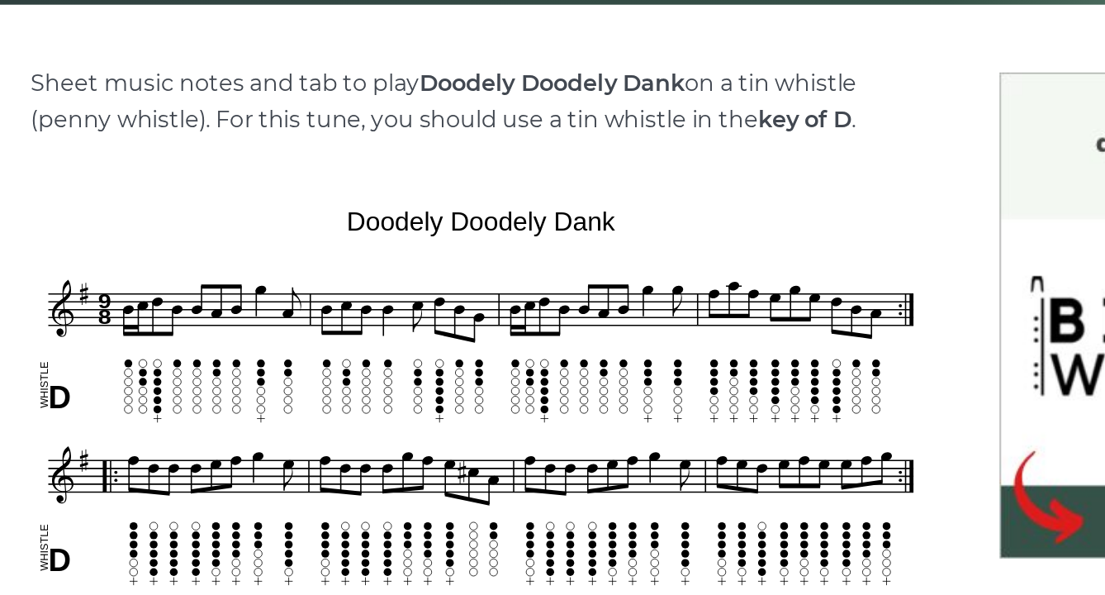
scroll to position [246, 0]
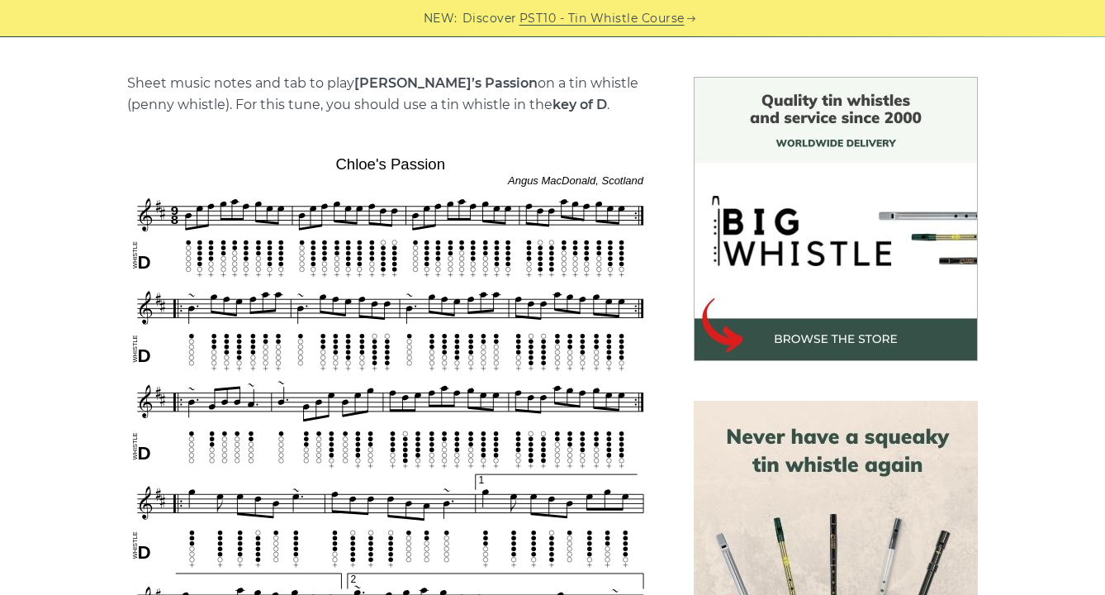
scroll to position [392, 0]
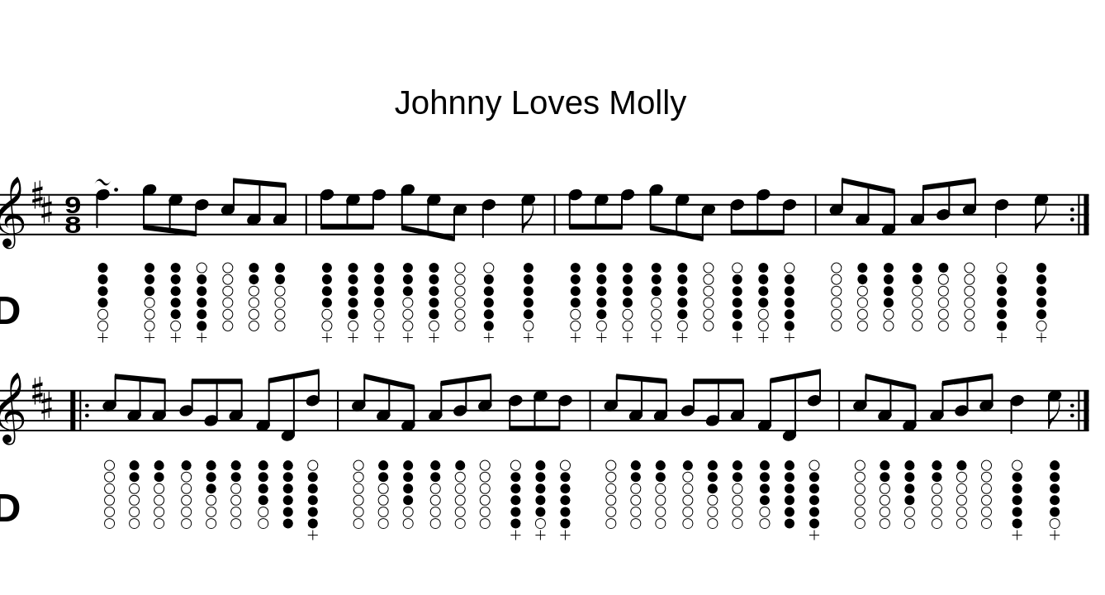
scroll to position [216, 0]
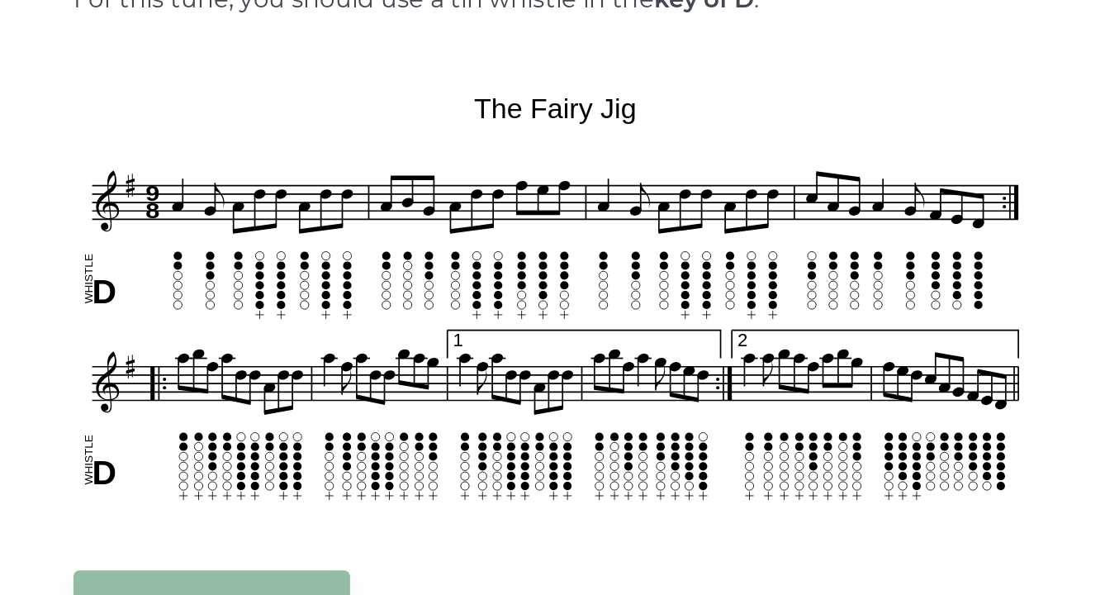
scroll to position [231, 0]
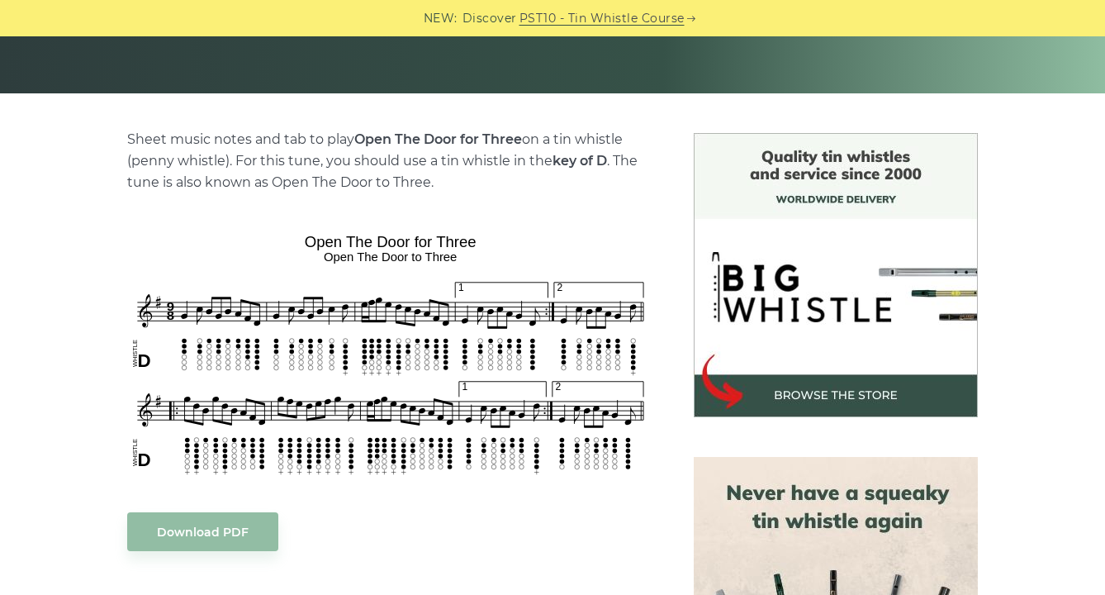
scroll to position [239, 0]
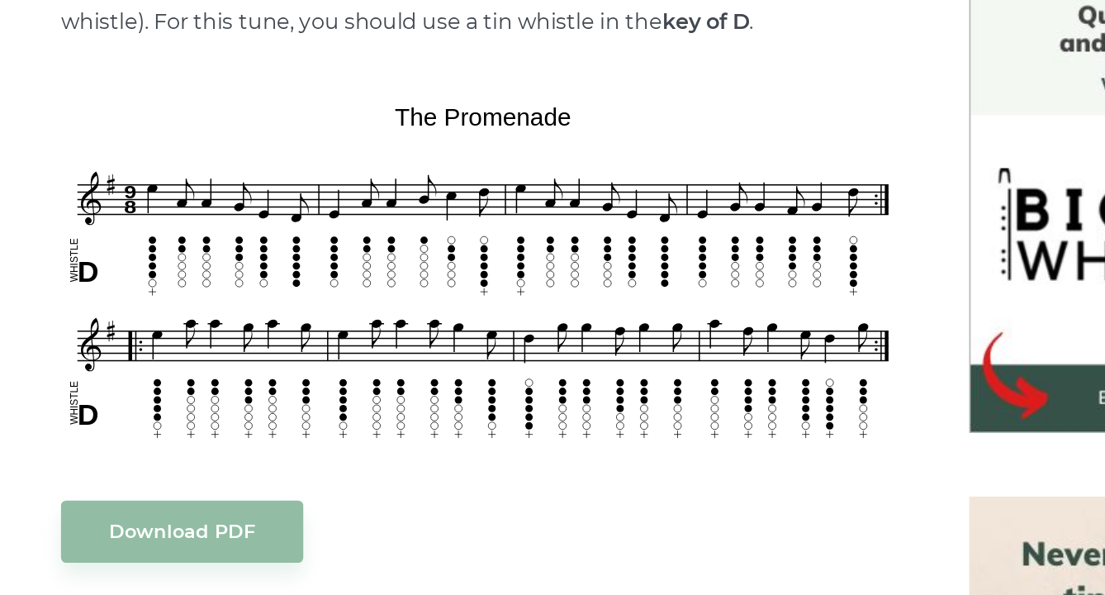
scroll to position [291, 0]
